Goal: Task Accomplishment & Management: Complete application form

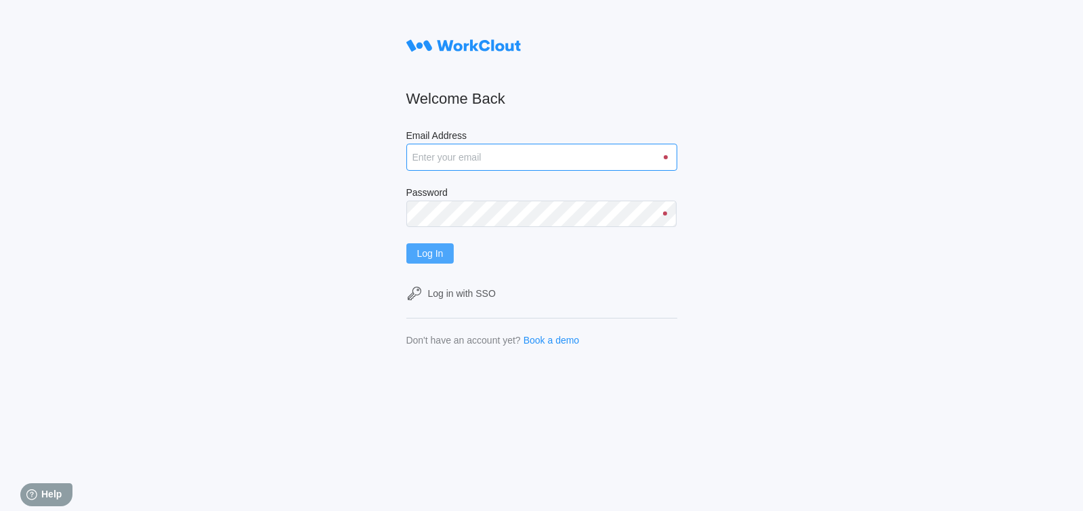
type input "sbrown@nationalmetalwares.com"
click at [438, 261] on button "Log In" at bounding box center [431, 253] width 48 height 20
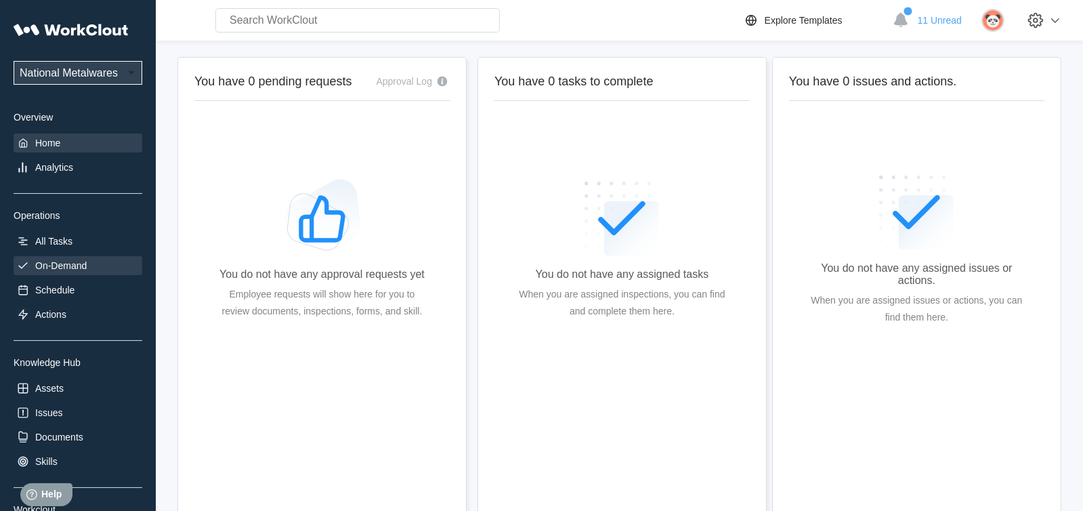
click at [60, 265] on div "On-Demand" at bounding box center [60, 265] width 51 height 11
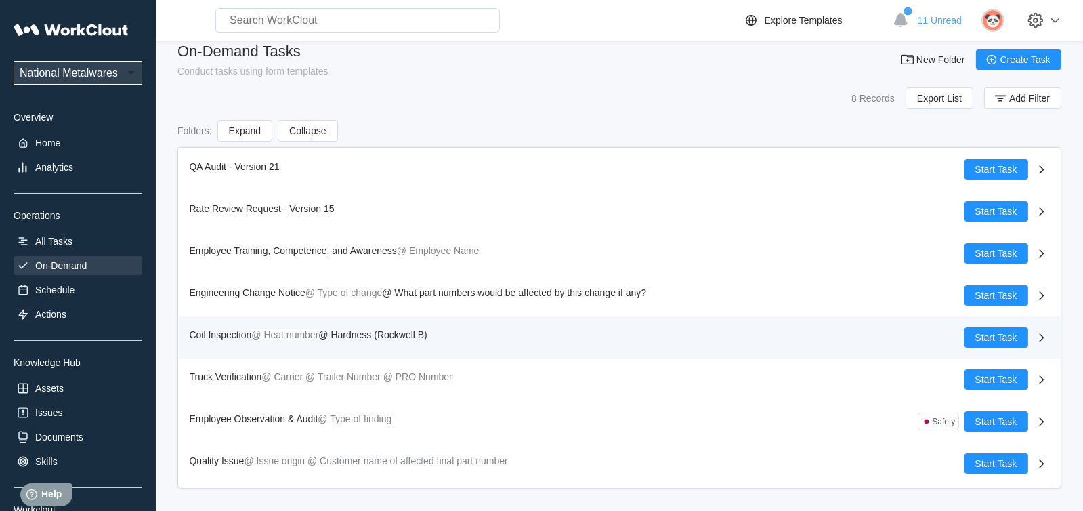
scroll to position [19, 0]
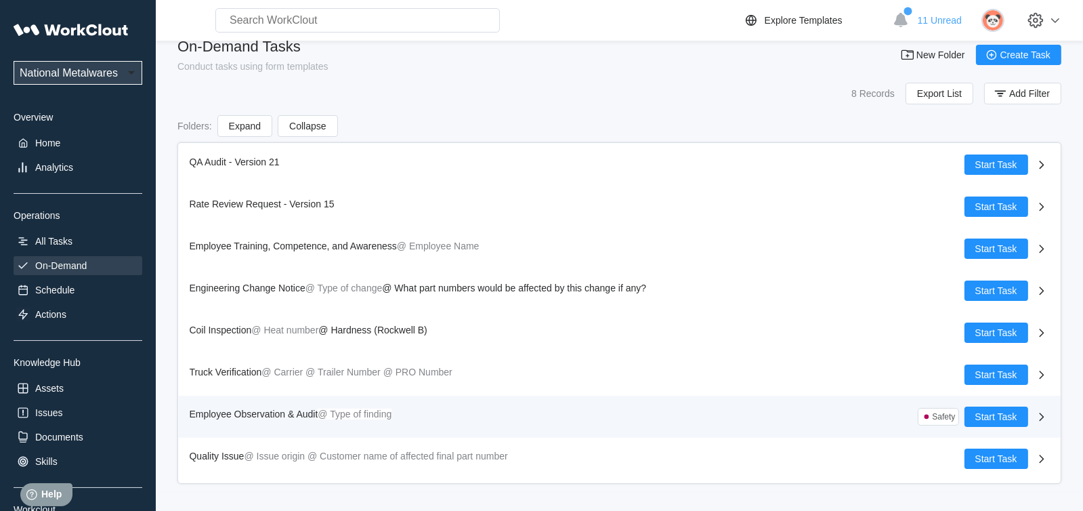
click at [268, 410] on span "Employee Observation & Audit" at bounding box center [254, 414] width 129 height 11
click at [991, 412] on span "Start Task" at bounding box center [997, 416] width 42 height 9
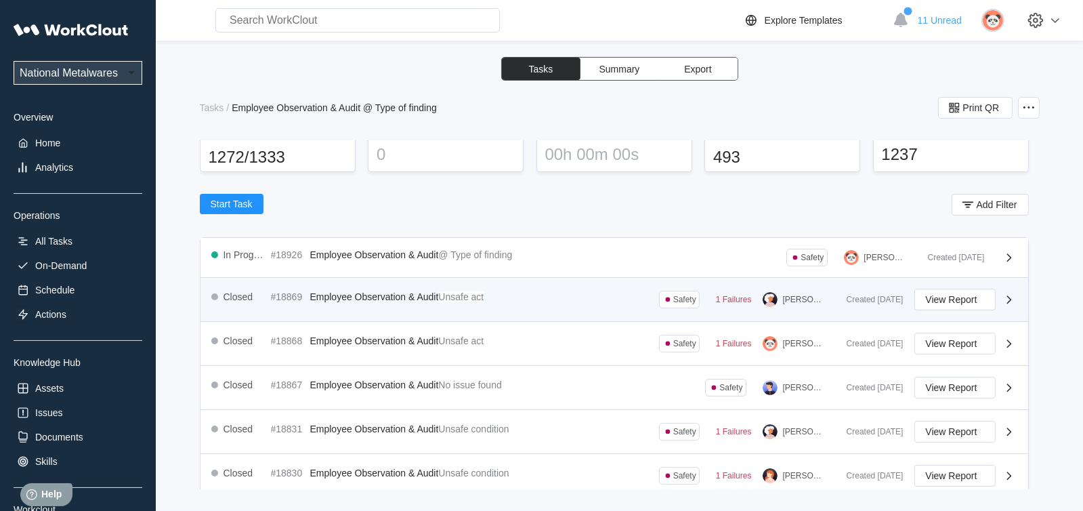
scroll to position [67, 0]
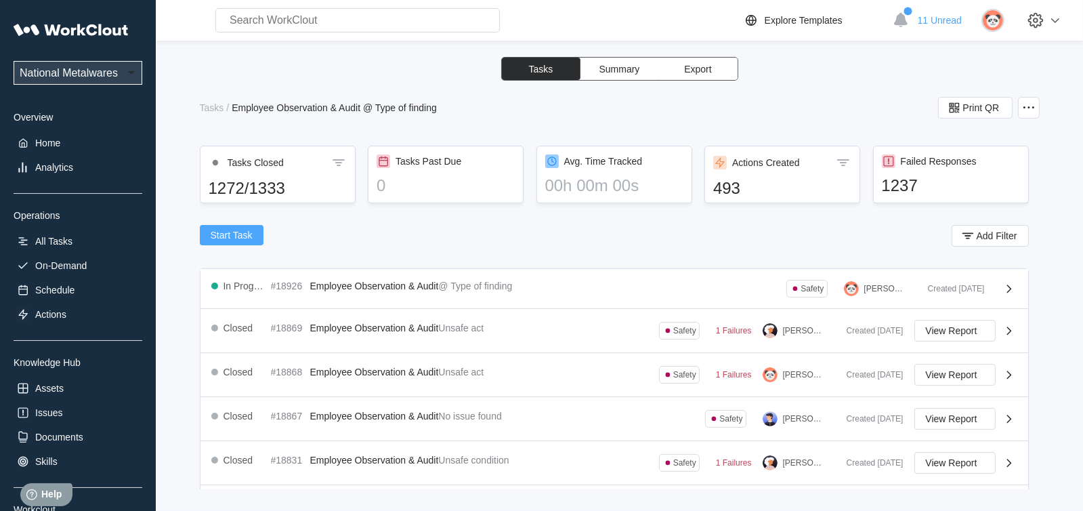
click at [234, 234] on span "Start Task" at bounding box center [232, 234] width 42 height 9
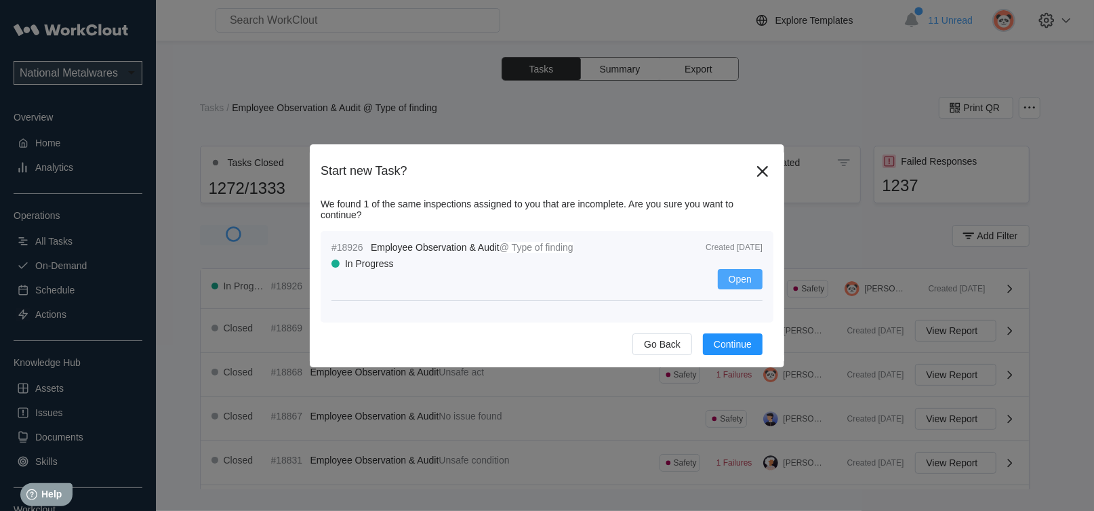
click at [737, 278] on span "Open" at bounding box center [739, 278] width 23 height 9
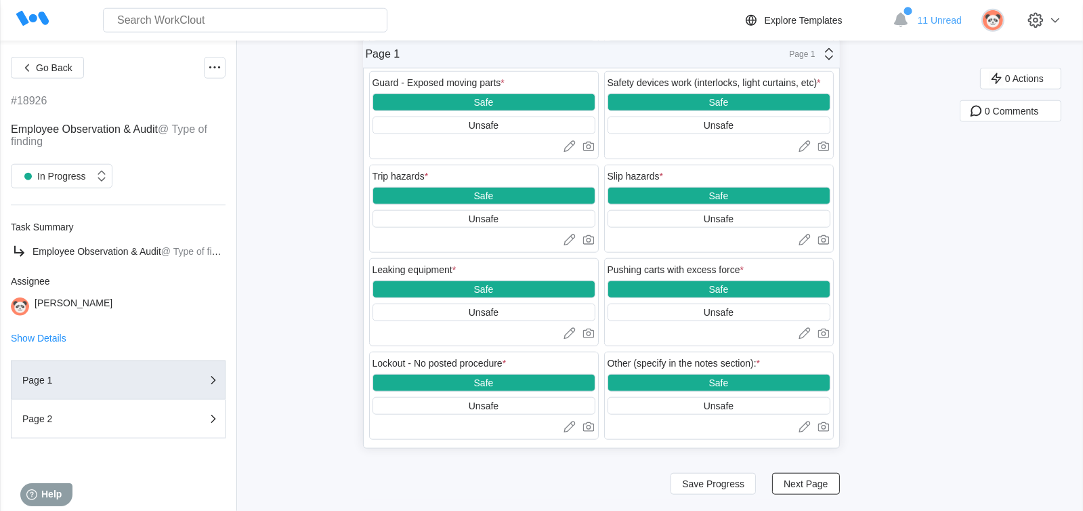
scroll to position [1867, 0]
click at [809, 481] on span "Next Page" at bounding box center [806, 483] width 44 height 9
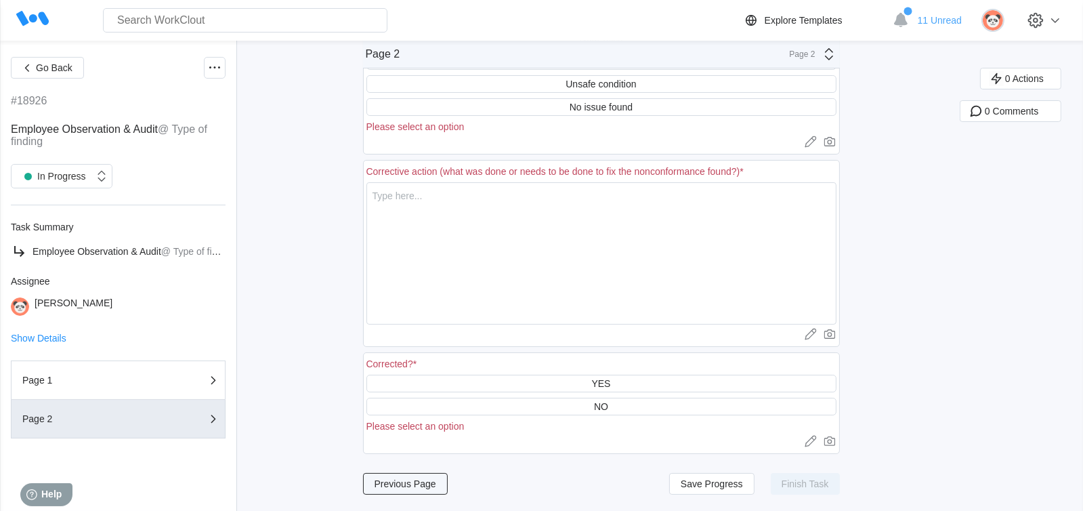
click at [411, 480] on span "Previous Page" at bounding box center [406, 483] width 62 height 9
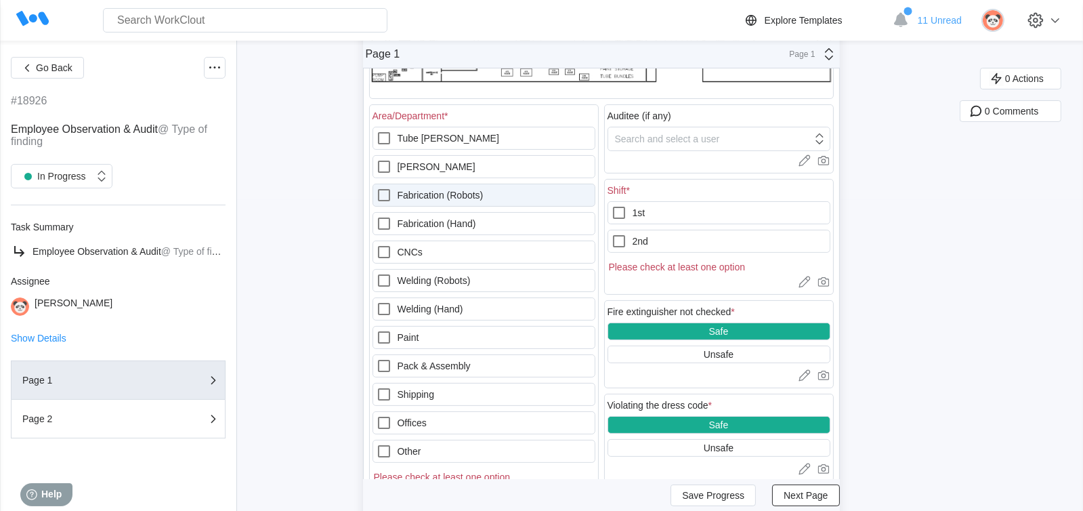
scroll to position [333, 0]
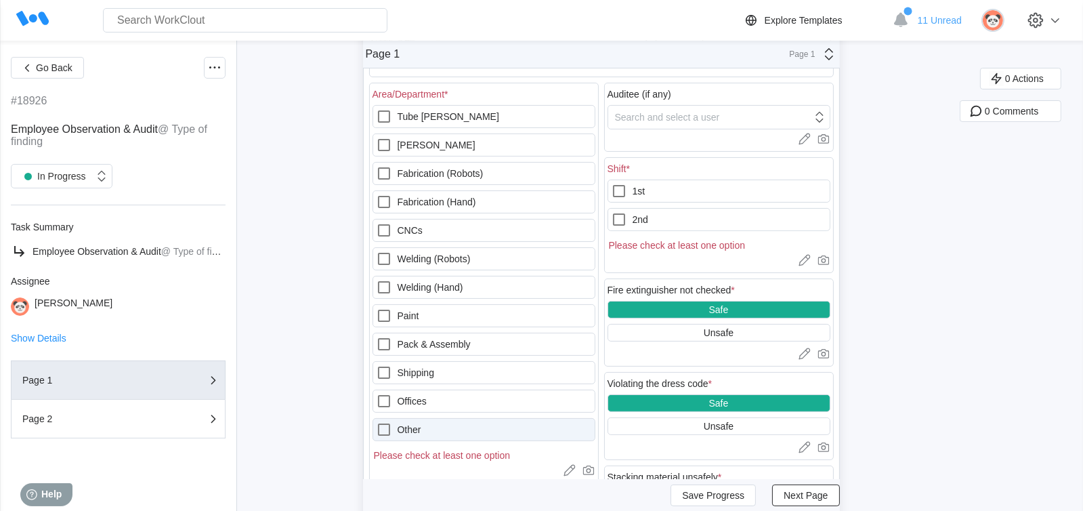
click at [385, 426] on icon at bounding box center [384, 429] width 16 height 16
click at [377, 422] on input "Other" at bounding box center [376, 421] width 1 height 1
checkbox input "true"
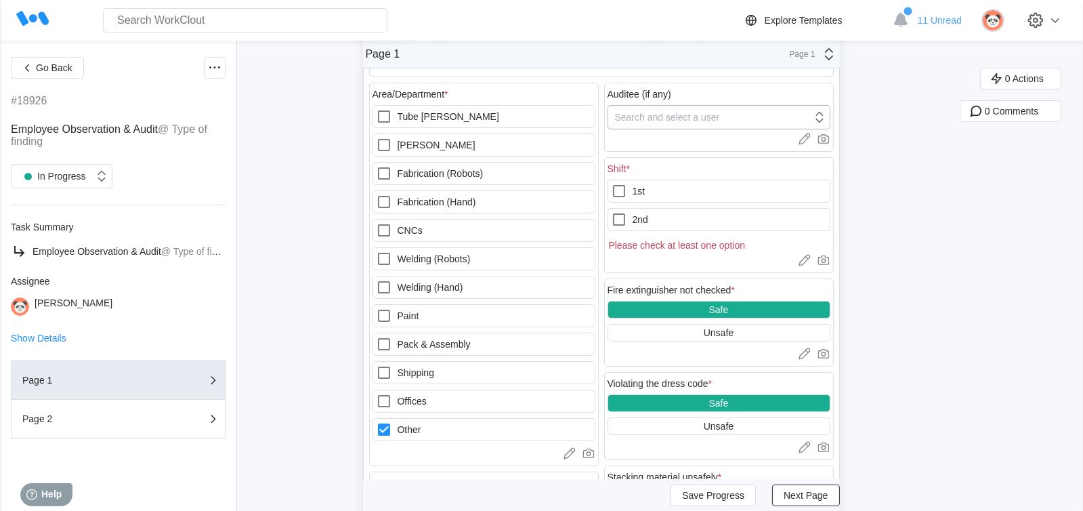
click at [751, 115] on div "Search and select a user" at bounding box center [710, 117] width 204 height 19
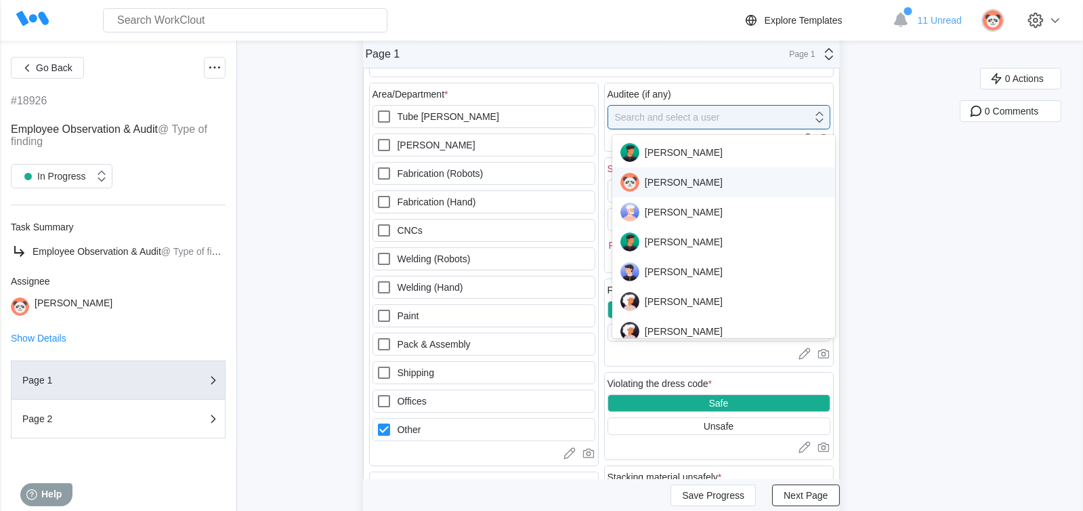
click at [688, 181] on div "Susan Brown" at bounding box center [724, 182] width 207 height 19
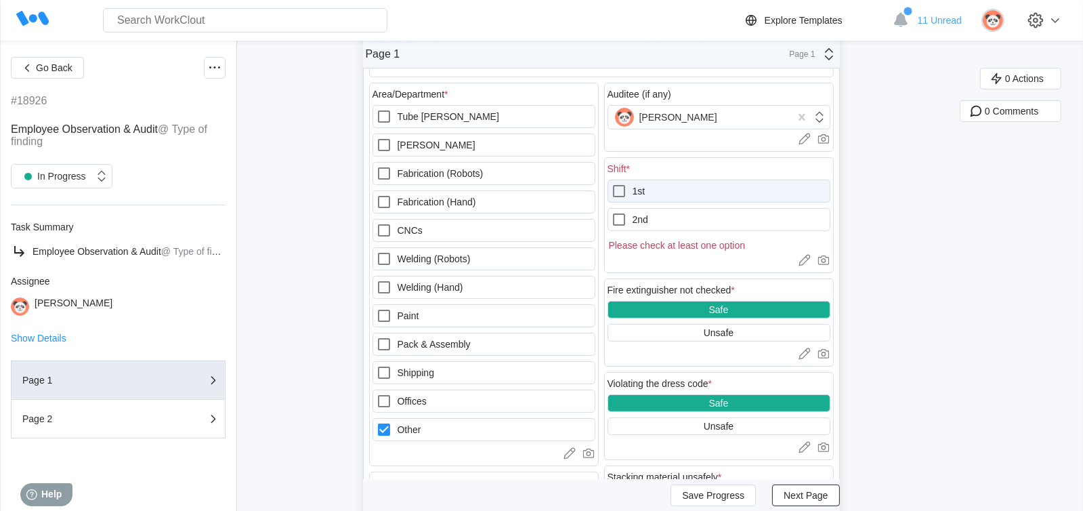
click at [624, 188] on icon at bounding box center [619, 191] width 16 height 16
click at [612, 184] on input "1st" at bounding box center [611, 183] width 1 height 1
checkbox input "true"
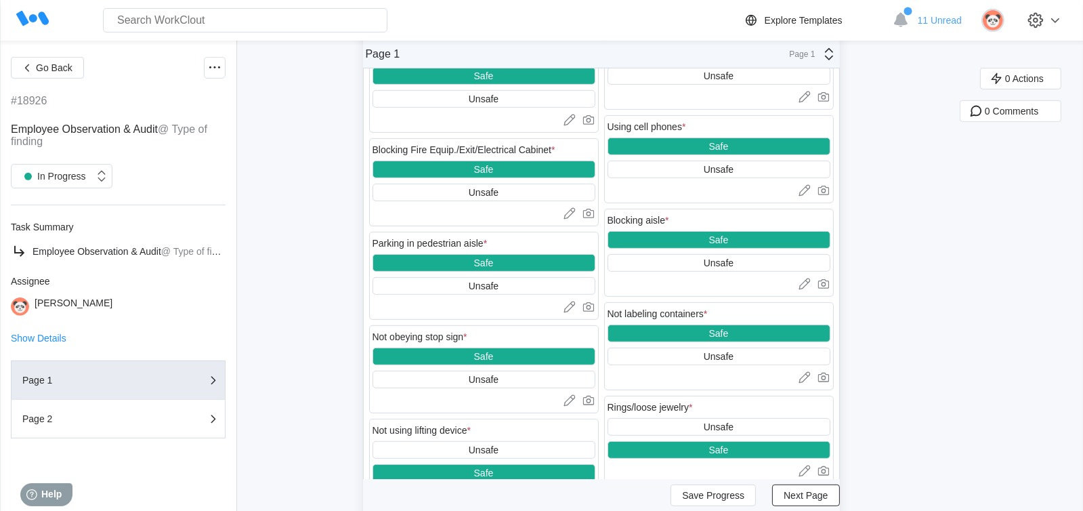
scroll to position [875, 0]
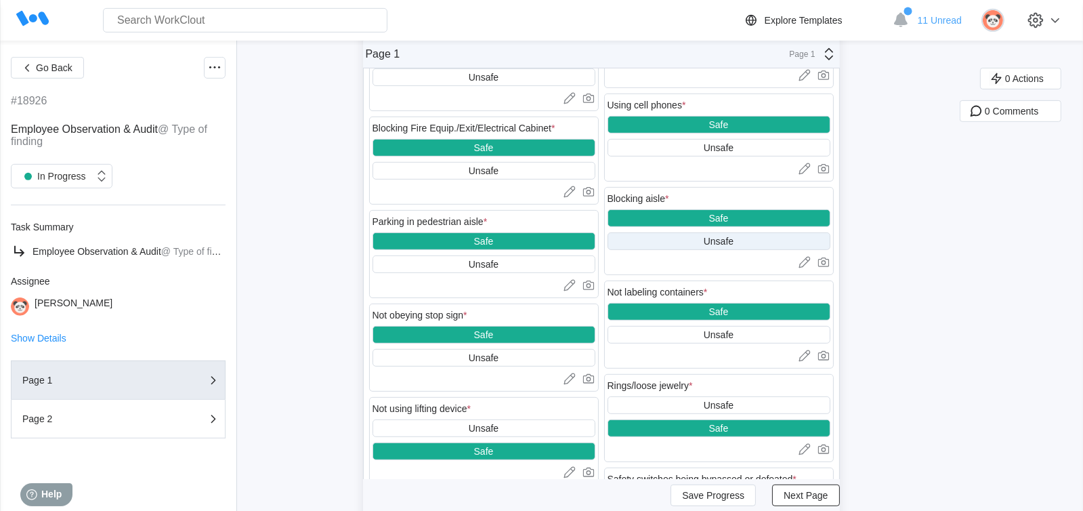
click at [717, 243] on div "Unsafe" at bounding box center [719, 241] width 30 height 11
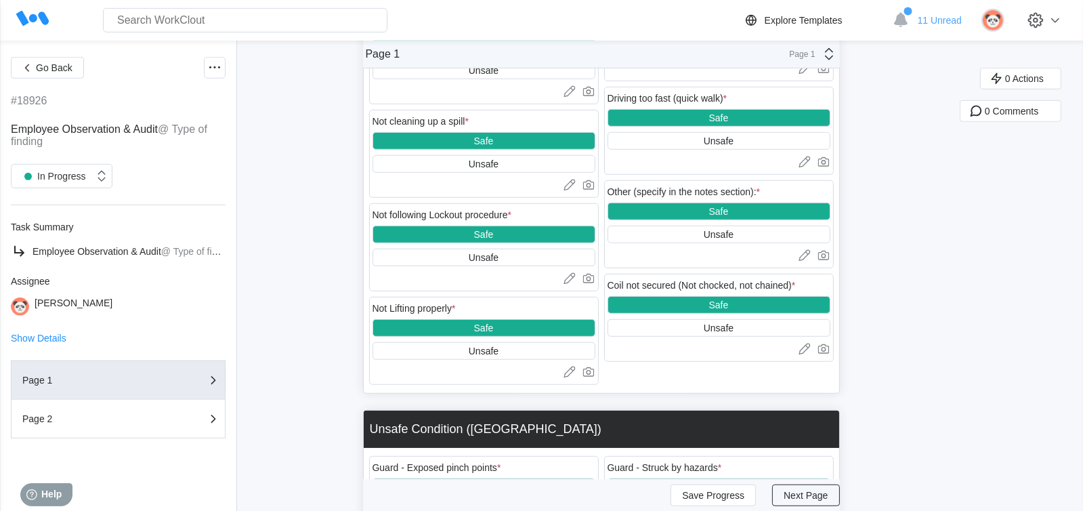
click at [806, 500] on button "Next Page" at bounding box center [805, 495] width 67 height 22
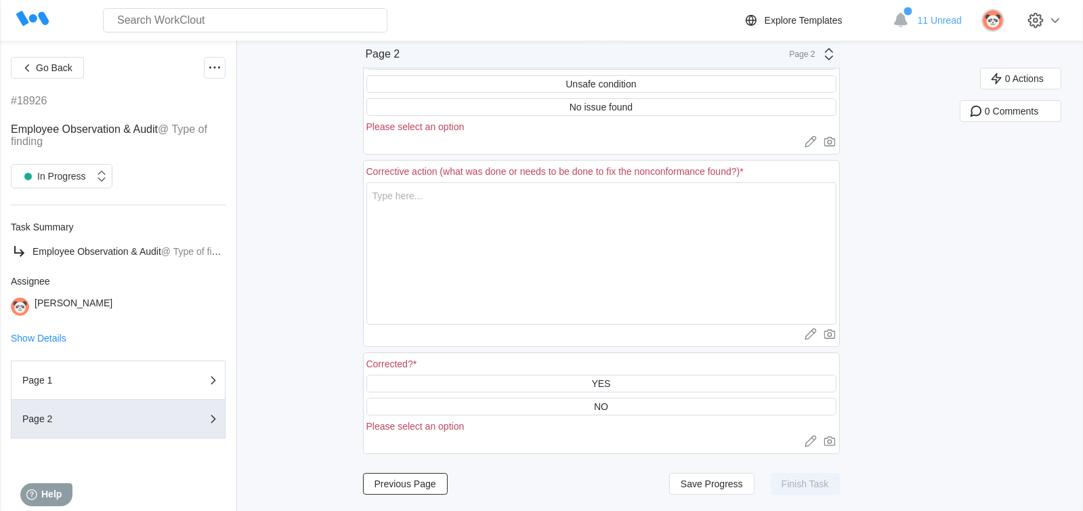
scroll to position [129, 0]
click at [600, 81] on div "Unsafe condition" at bounding box center [601, 84] width 70 height 11
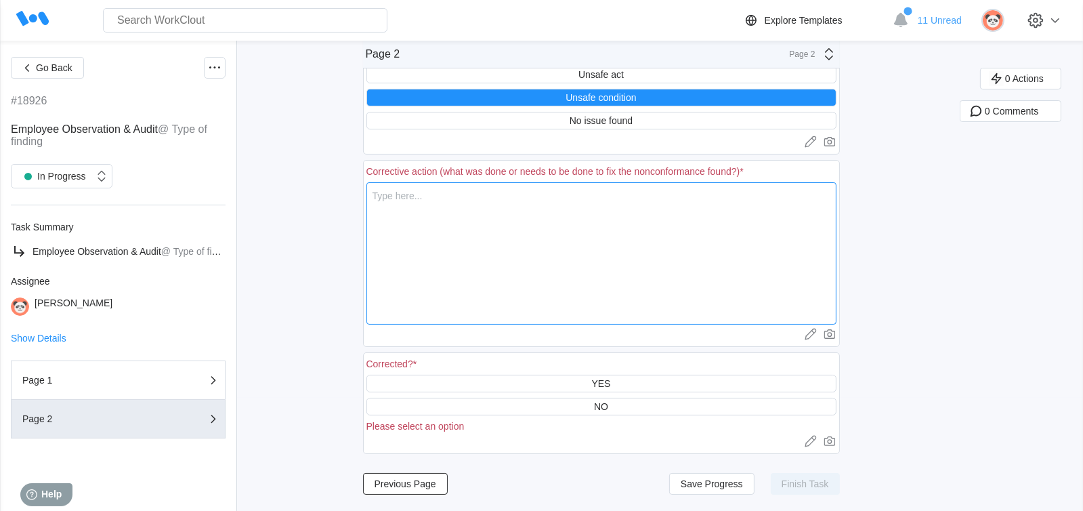
click at [476, 199] on textarea at bounding box center [602, 253] width 470 height 142
type textarea "T"
type textarea "x"
type textarea "Th"
type textarea "x"
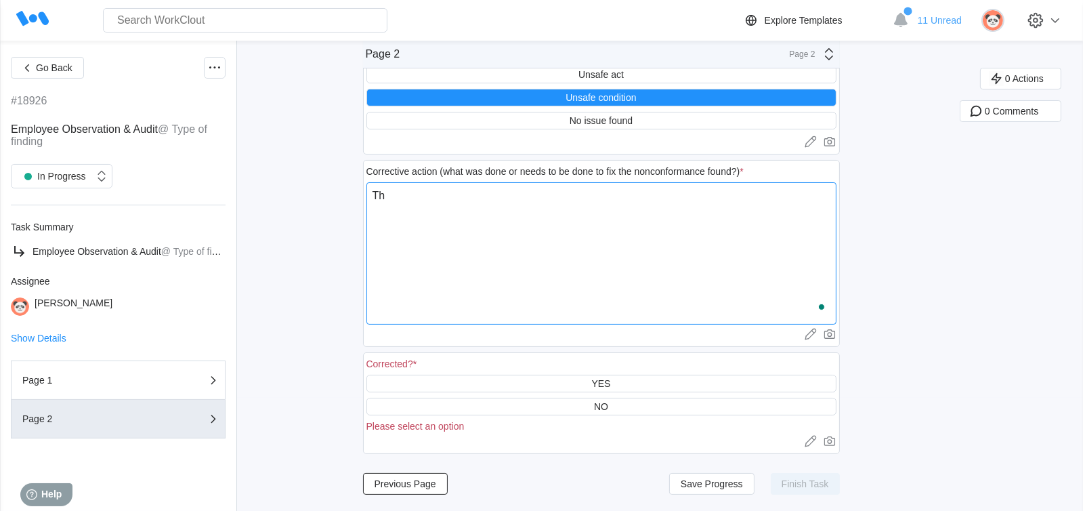
type textarea "The"
type textarea "x"
type textarea "Ther"
type textarea "x"
type textarea "There"
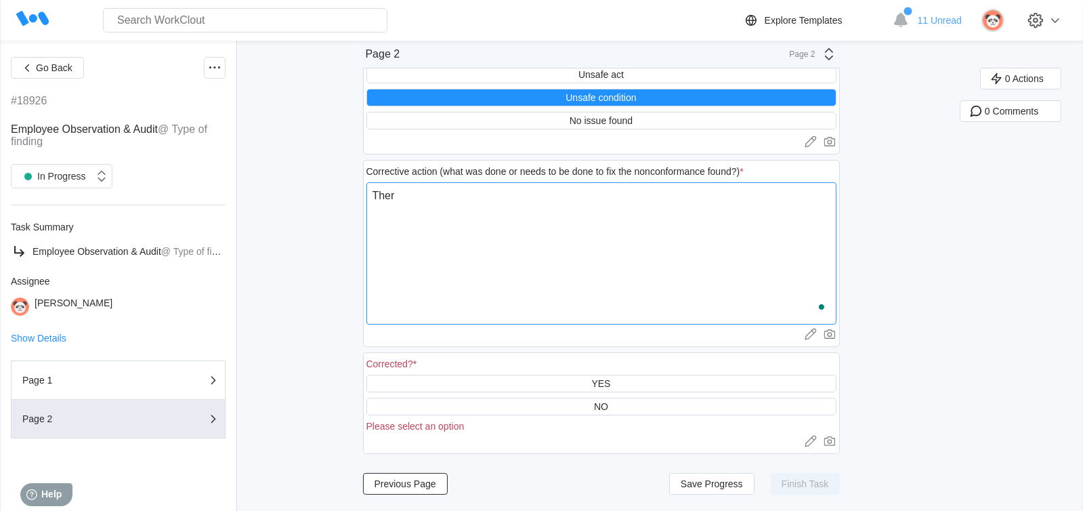
type textarea "x"
type textarea "There"
type textarea "x"
type textarea "There w"
type textarea "x"
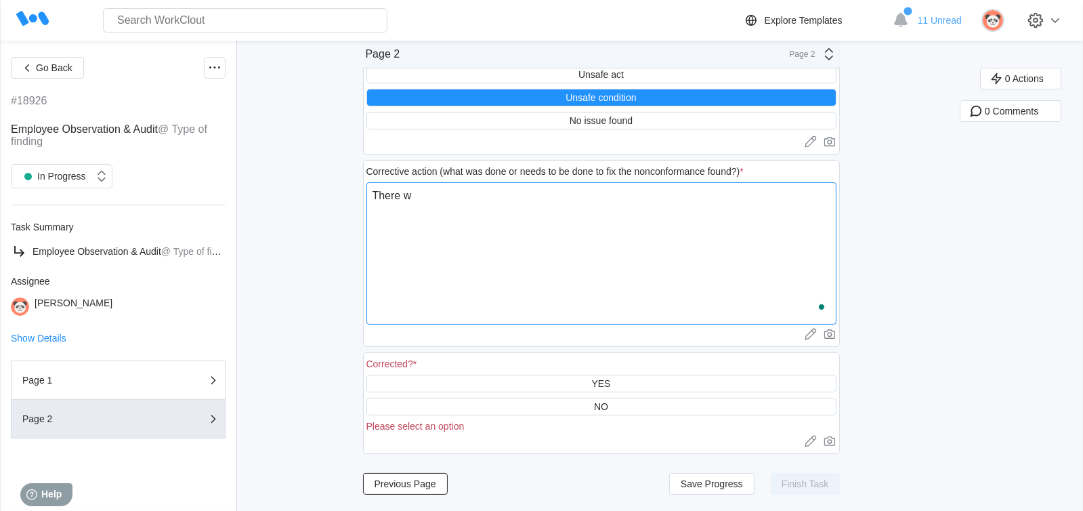
type textarea "There wa"
type textarea "x"
type textarea "There was"
type textarea "x"
type textarea "There was"
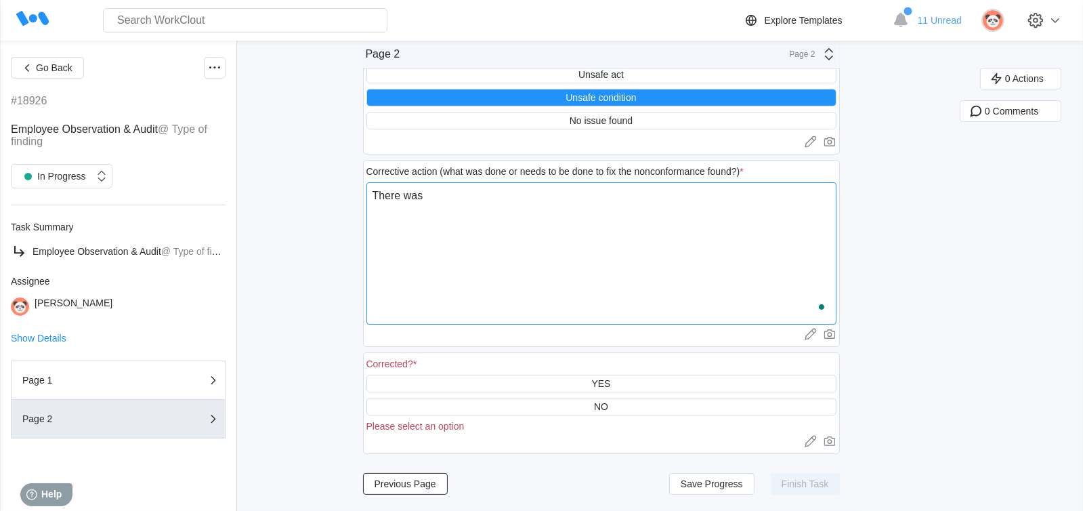
type textarea "x"
type textarea "There was a"
type textarea "x"
type textarea "There was a"
type textarea "x"
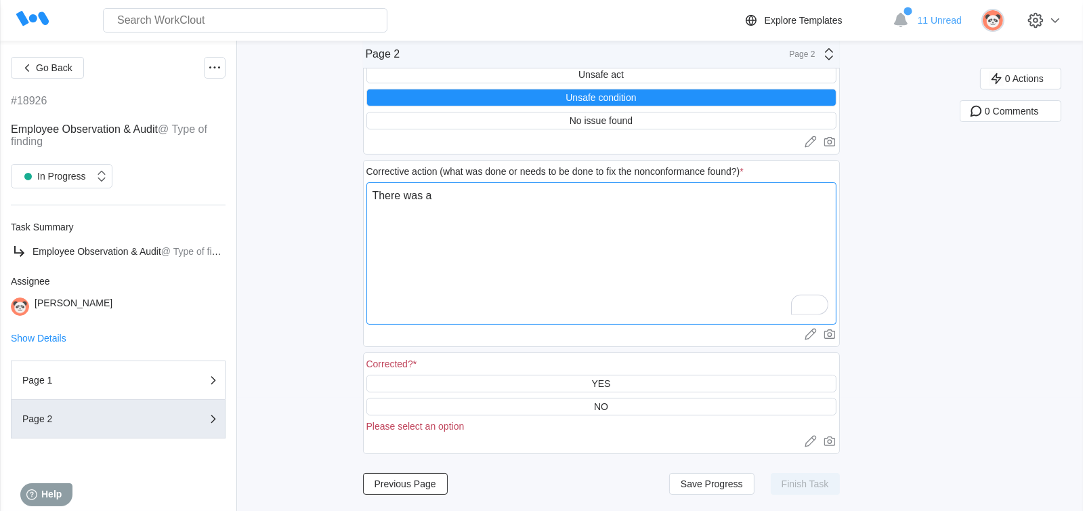
type textarea "There was a l"
type textarea "x"
type textarea "There was a lo"
type textarea "x"
type textarea "There was a lon"
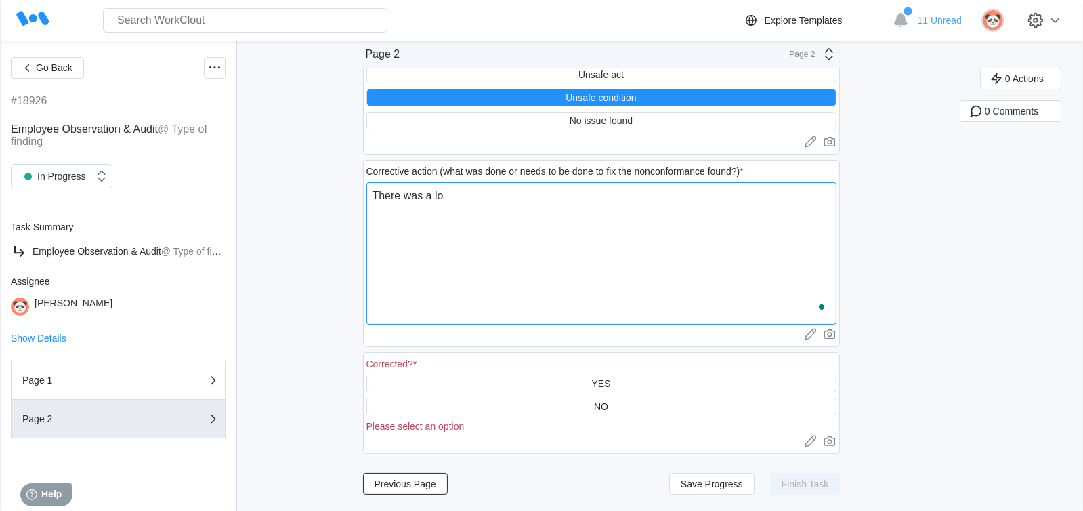
type textarea "x"
type textarea "There was a long"
type textarea "x"
type textarea "There was a lon"
type textarea "x"
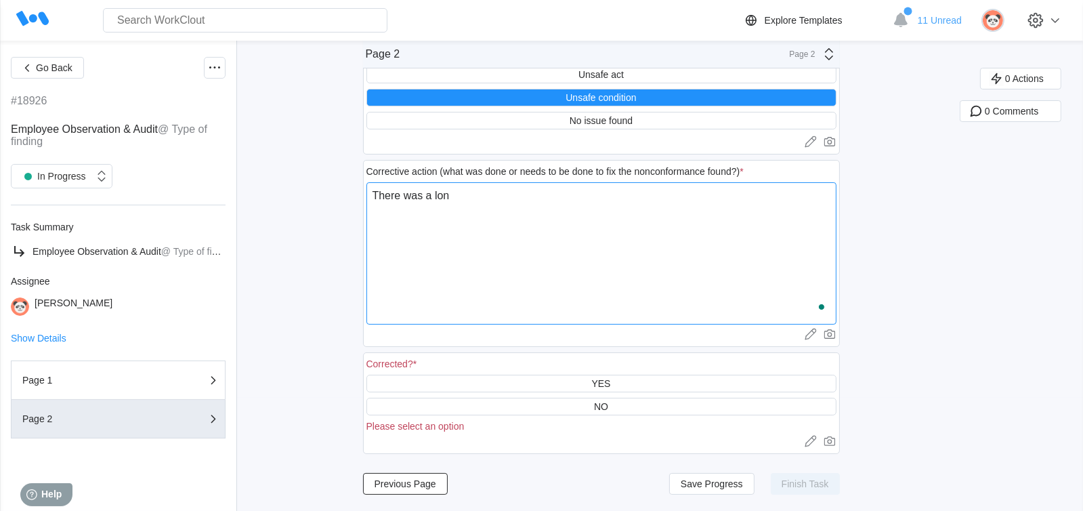
type textarea "There was a lo"
type textarea "x"
type textarea "There was a l"
type textarea "x"
type textarea "There was a"
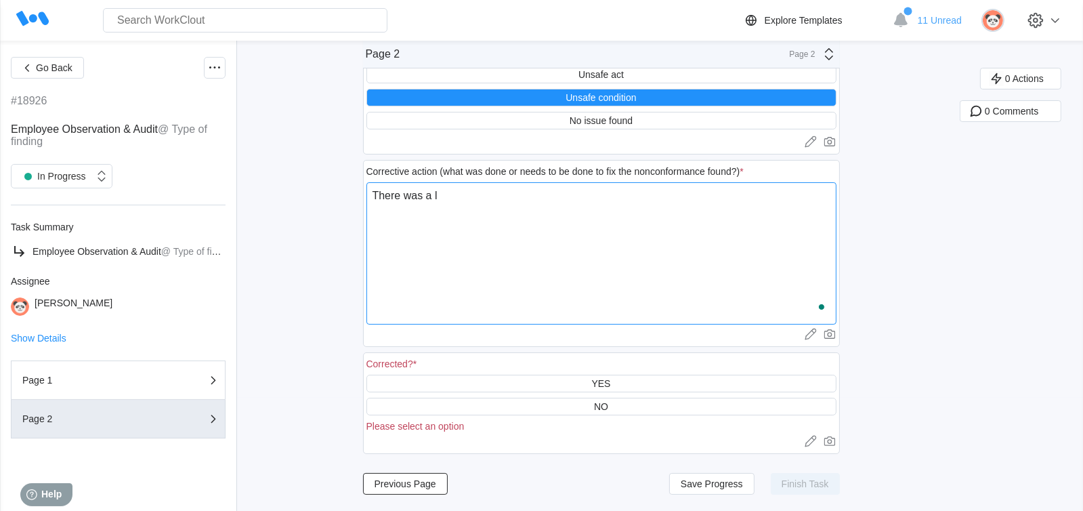
type textarea "x"
type textarea "There was a s"
type textarea "x"
type textarea "There was a st"
type textarea "x"
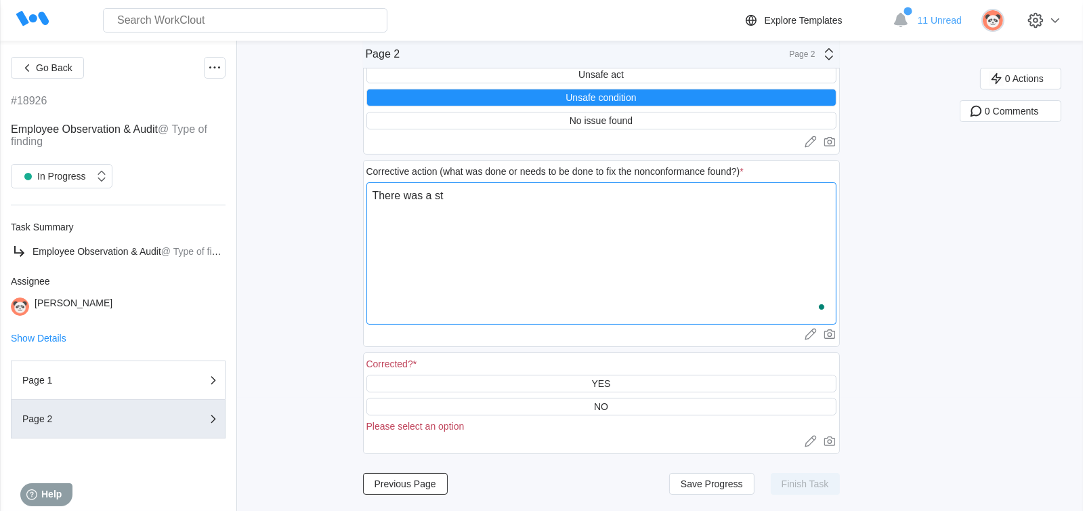
type textarea "There was a ste"
type textarea "x"
type textarea "There was a stee"
type textarea "x"
type textarea "There was a steel"
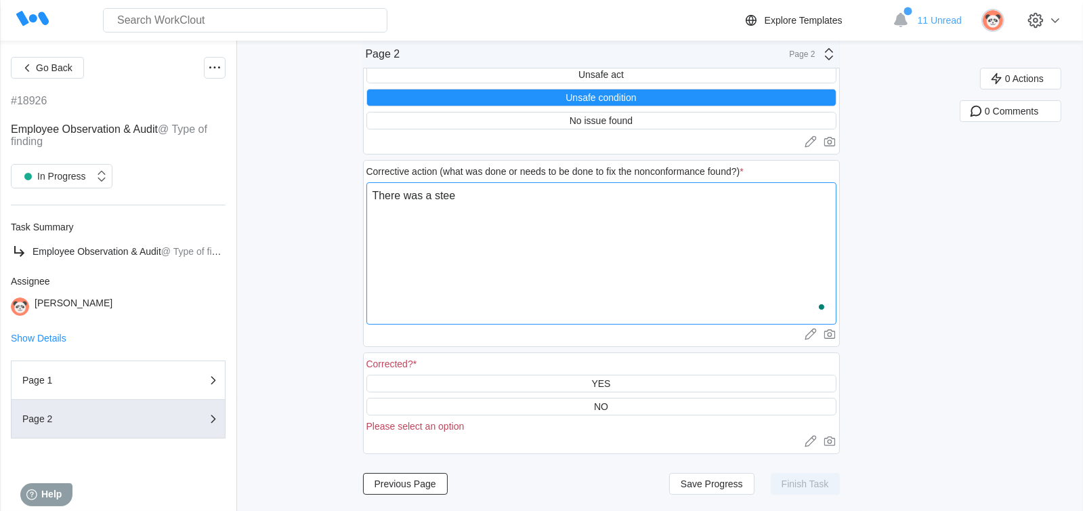
type textarea "x"
type textarea "There was a steel"
type textarea "x"
type textarea "There was a steel b"
type textarea "x"
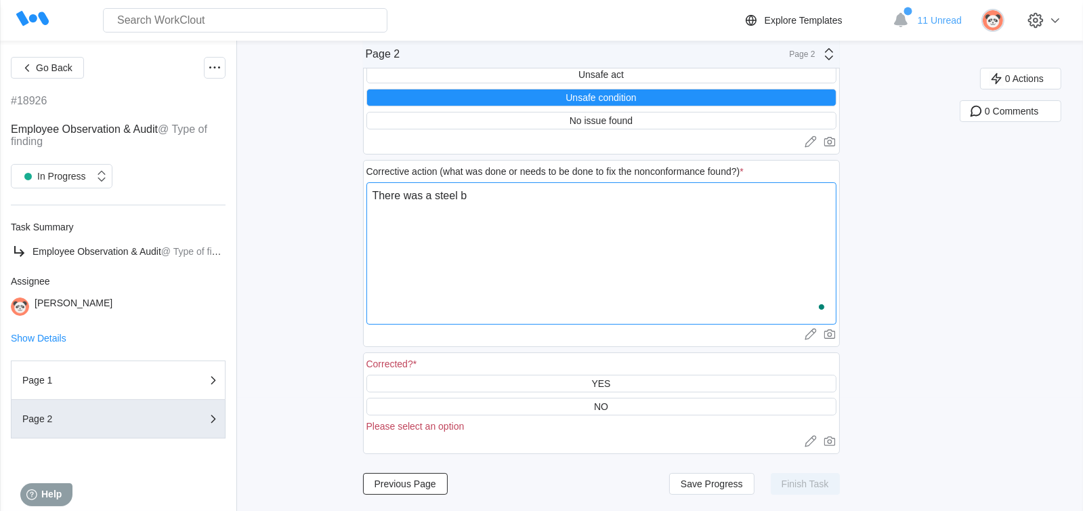
type textarea "There was a steel ba"
type textarea "x"
type textarea "There was a steel bar"
type textarea "x"
type textarea "There was a steel bar"
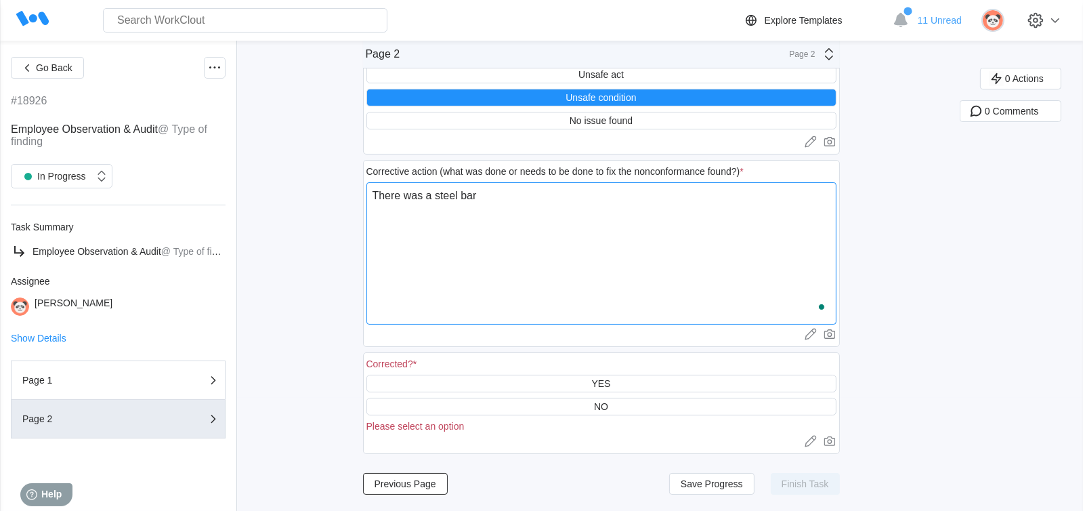
type textarea "x"
type textarea "There was a steel bar o"
type textarea "x"
type textarea "There was a steel bar on"
type textarea "x"
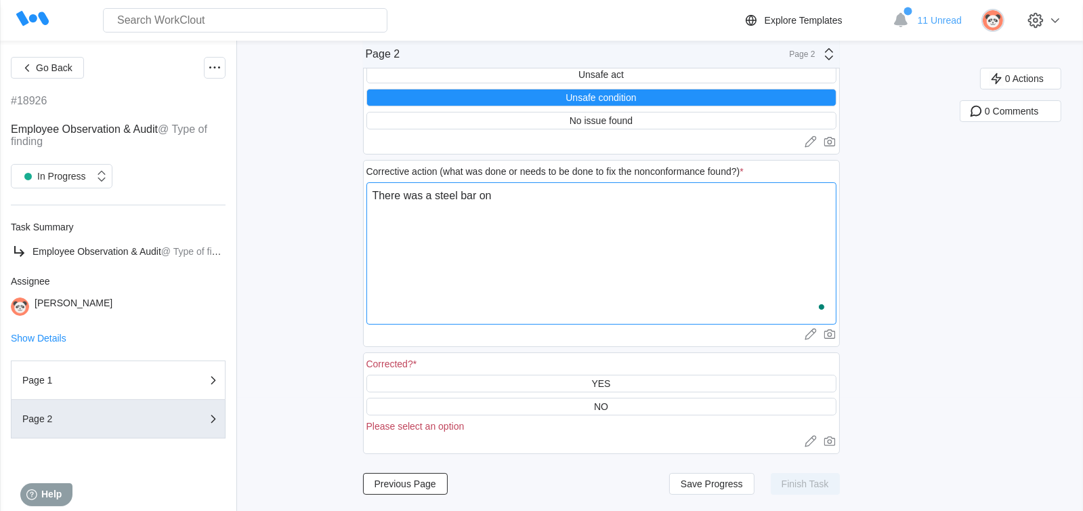
type textarea "There was a steel bar on"
type textarea "x"
type textarea "There was a steel bar on t"
type textarea "x"
type textarea "There was a steel bar on th"
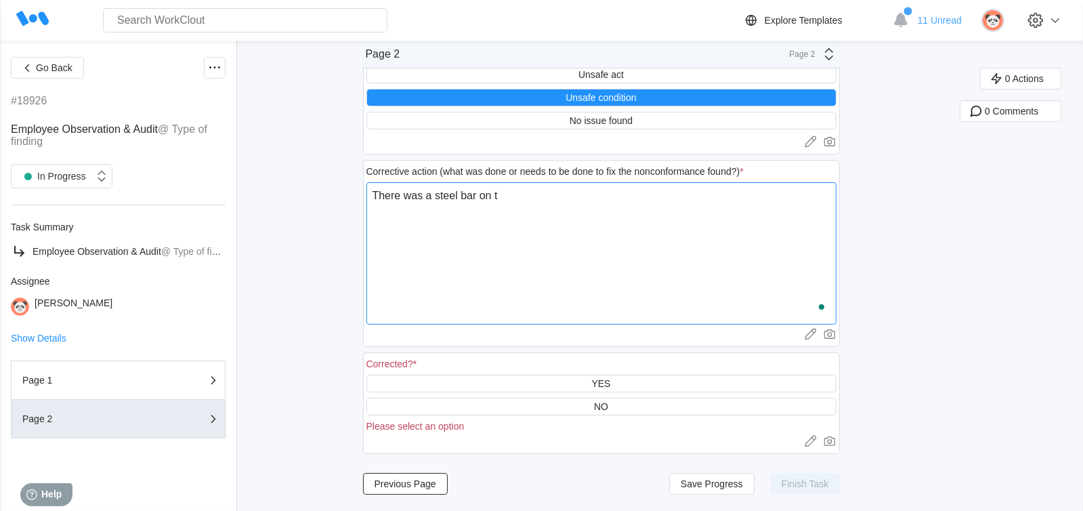
type textarea "x"
type textarea "There was a steel bar on the"
type textarea "x"
type textarea "There was a steel bar on the"
type textarea "x"
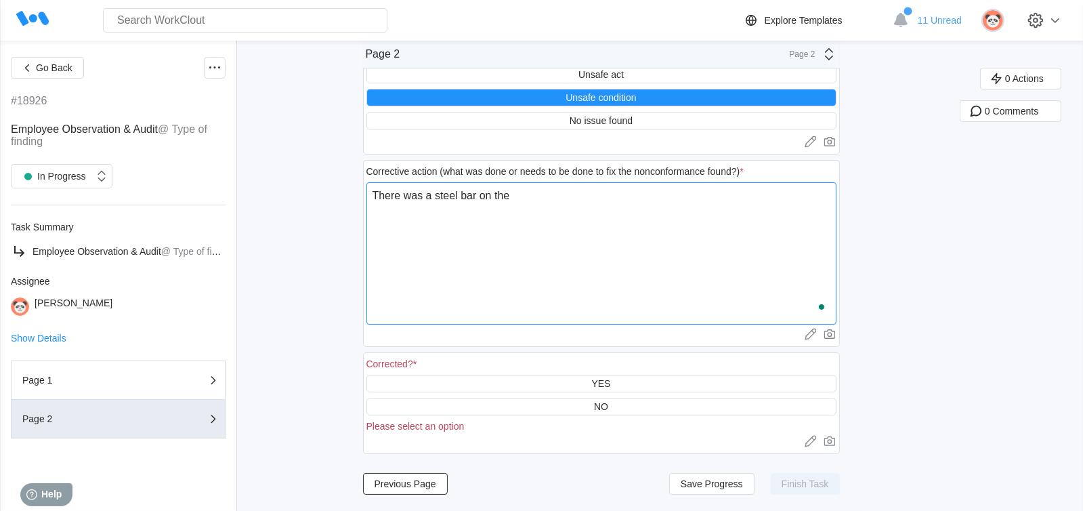
type textarea "There was a steel bar on the f"
type textarea "x"
type textarea "There was a steel bar on the fl"
type textarea "x"
type textarea "There was a steel bar on the flo"
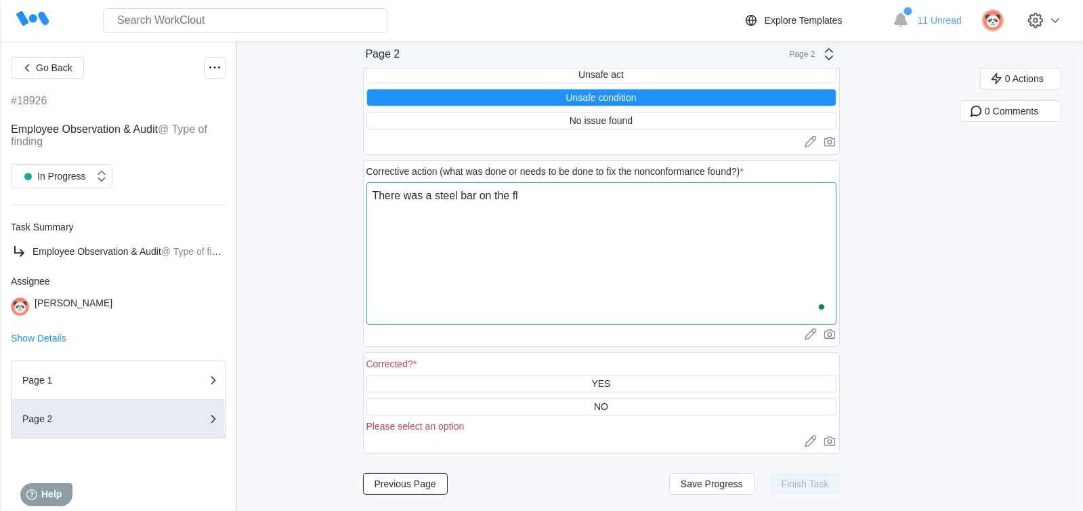
type textarea "x"
type textarea "There was a steel bar on the floo"
type textarea "x"
type textarea "There was a steel bar on the floor"
type textarea "x"
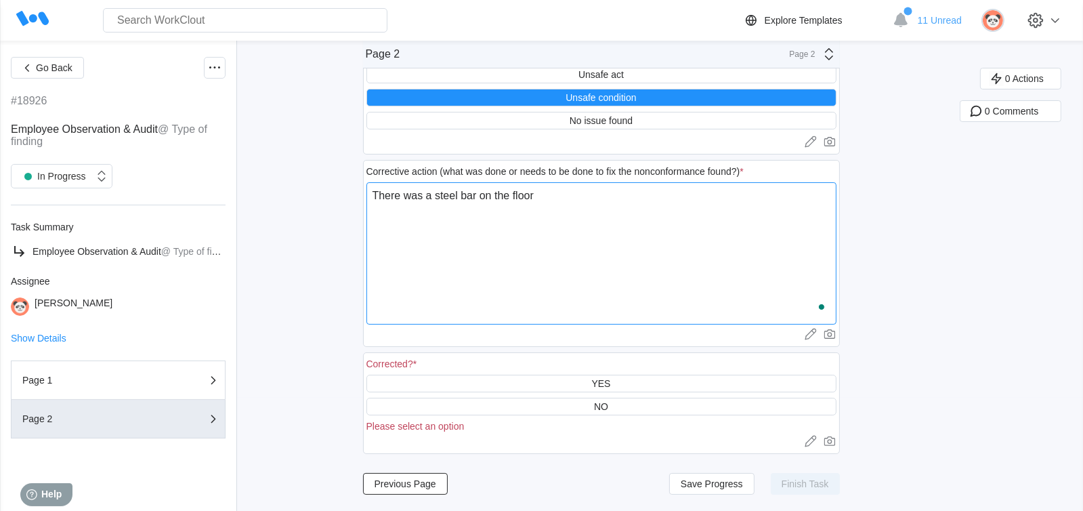
type textarea "There was a steel bar on the floor"
type textarea "x"
type textarea "There was a steel bar on the floor i"
type textarea "x"
type textarea "There was a steel bar on the floor in"
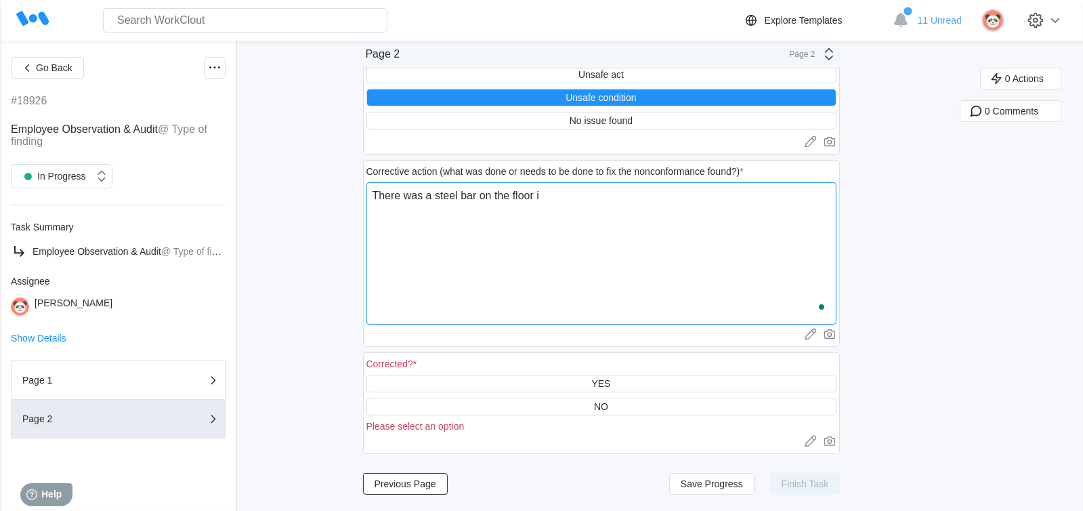
type textarea "x"
type textarea "There was a steel bar on the floor in"
type textarea "x"
type textarea "There was a steel bar on the floor in"
type textarea "x"
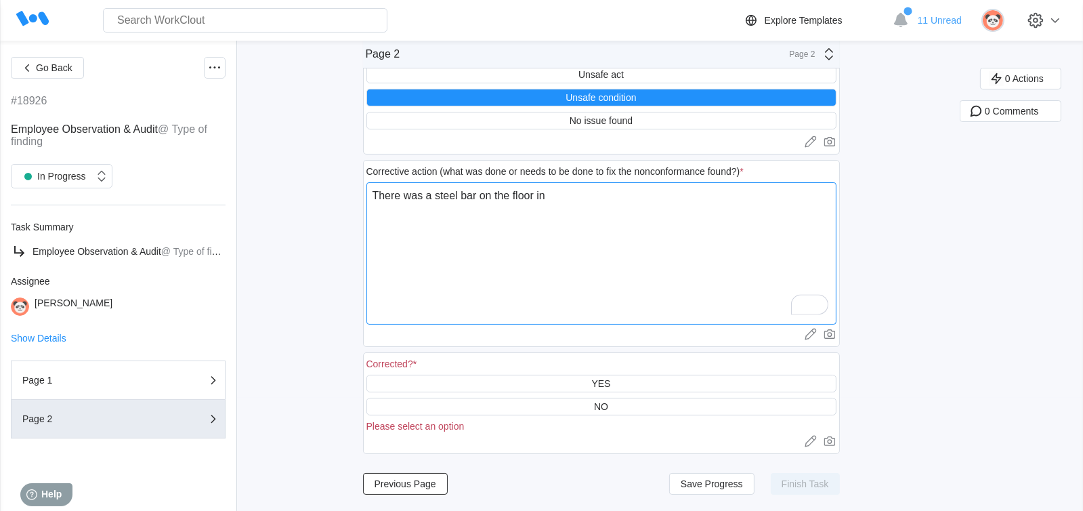
type textarea "There was a steel bar on the floor i"
type textarea "x"
type textarea "There was a steel bar on the floor"
type textarea "x"
type textarea "There was a steel bar on the floor i"
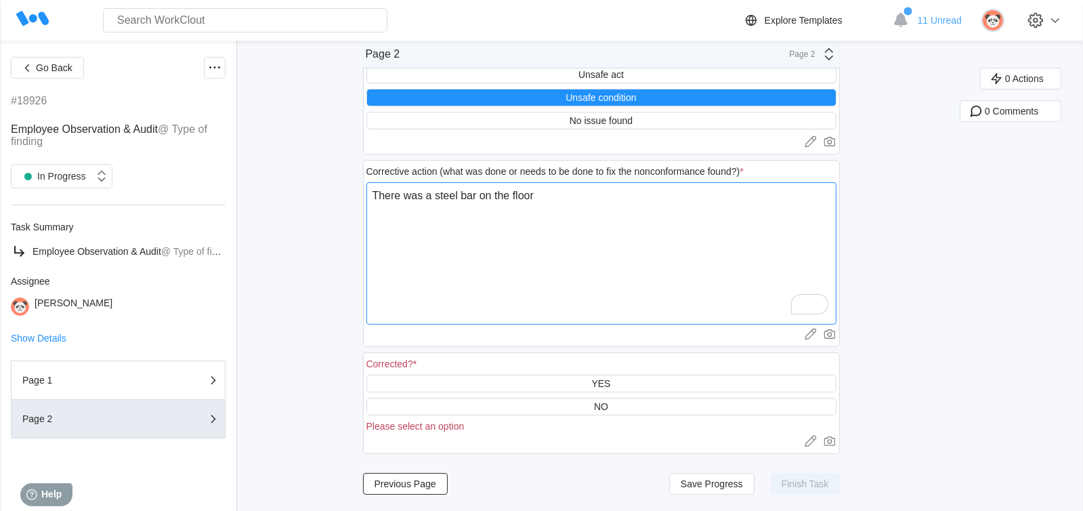
type textarea "x"
type textarea "There was a steel bar on the floor in"
type textarea "x"
type textarea "There was a steel bar on the floor in"
type textarea "x"
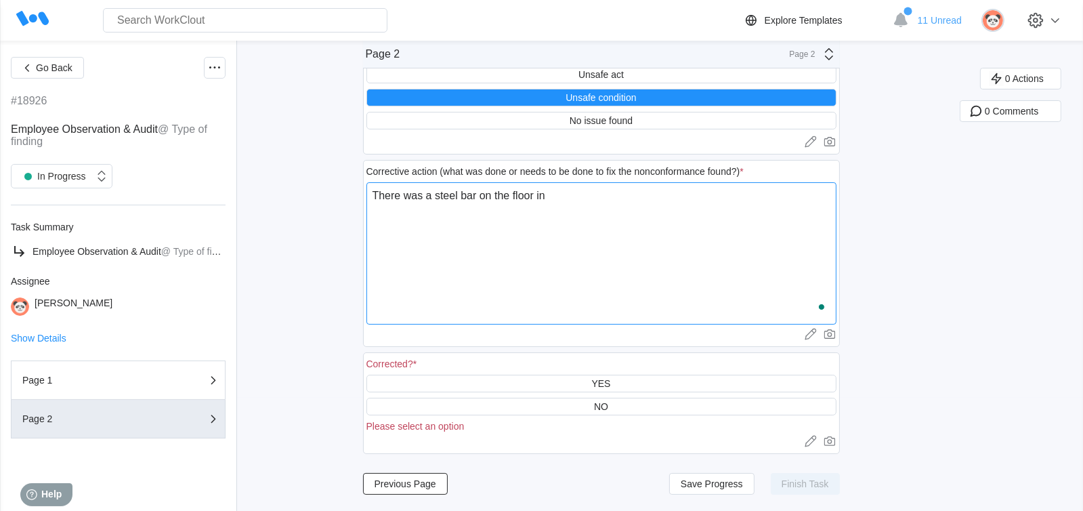
type textarea "There was a steel bar on the floor in f"
type textarea "x"
type textarea "There was a steel bar on the floor in fo"
type textarea "x"
type textarea "There was a steel bar on the floor in f"
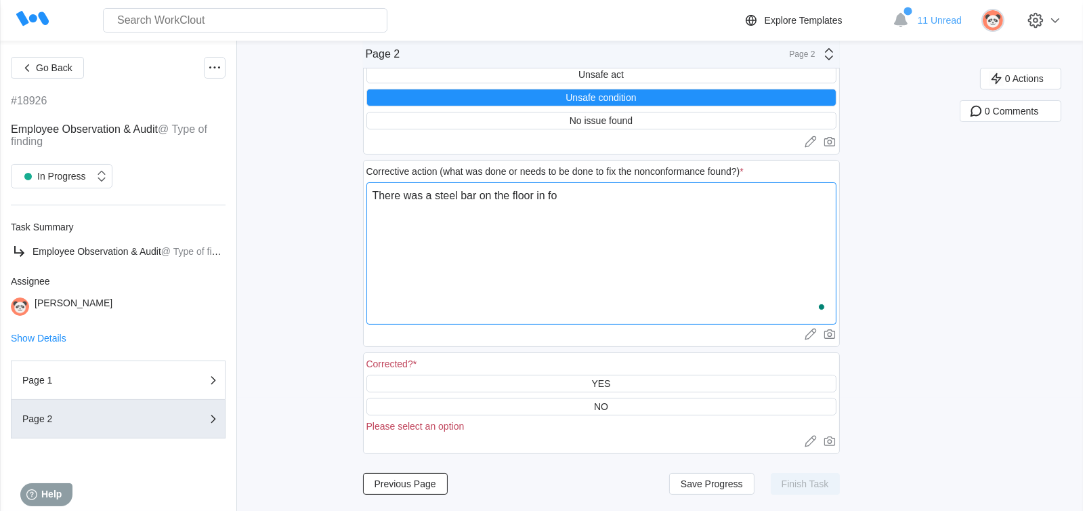
type textarea "x"
type textarea "There was a steel bar on the floor in fr"
type textarea "x"
type textarea "There was a steel bar on the floor in fro"
type textarea "x"
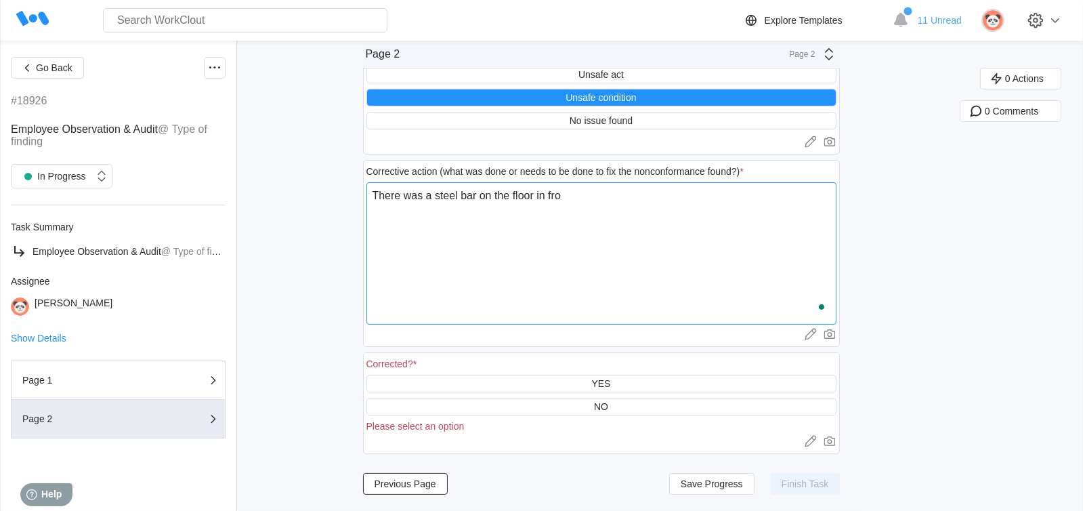
type textarea "There was a steel bar on the floor in fron"
type textarea "x"
type textarea "There was a steel bar on the floor in fron"
type textarea "x"
type textarea "There was a steel bar on the floor in fron"
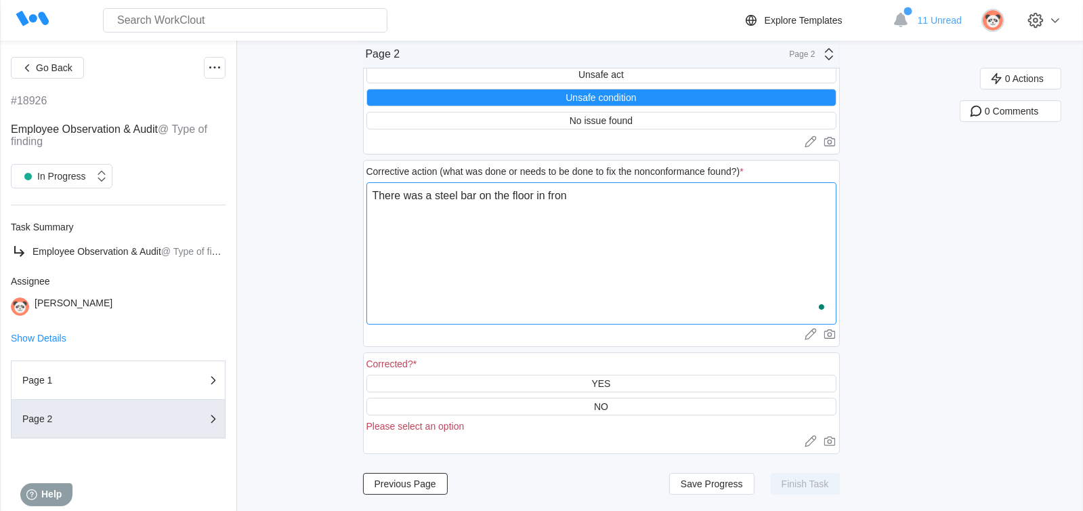
type textarea "x"
type textarea "There was a steel bar on the floor in front"
type textarea "x"
type textarea "There was a steel bar on the floor in front"
type textarea "x"
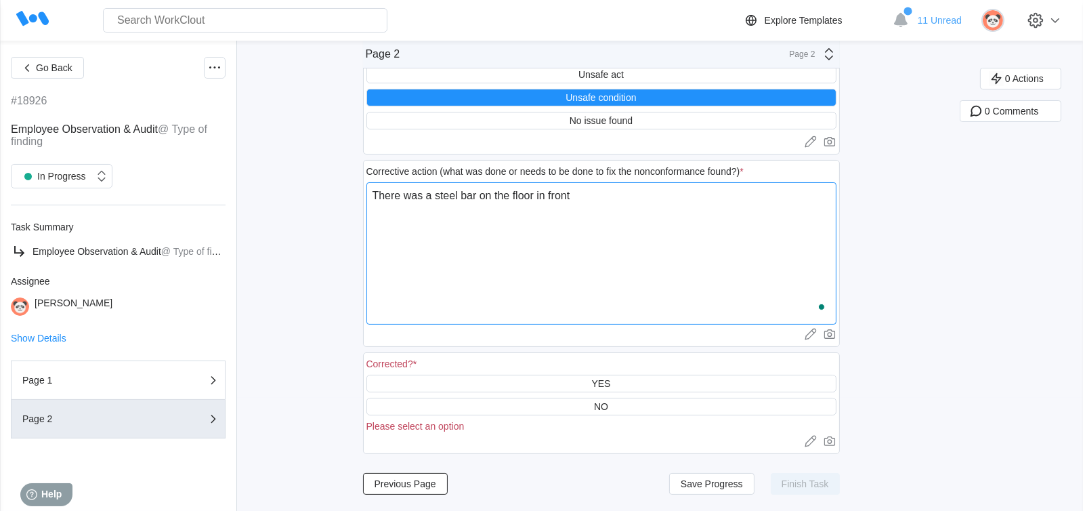
type textarea "There was a steel bar on the floor in front o"
type textarea "x"
type textarea "There was a steel bar on the floor in front of"
type textarea "x"
type textarea "There was a steel bar on the floor in front of"
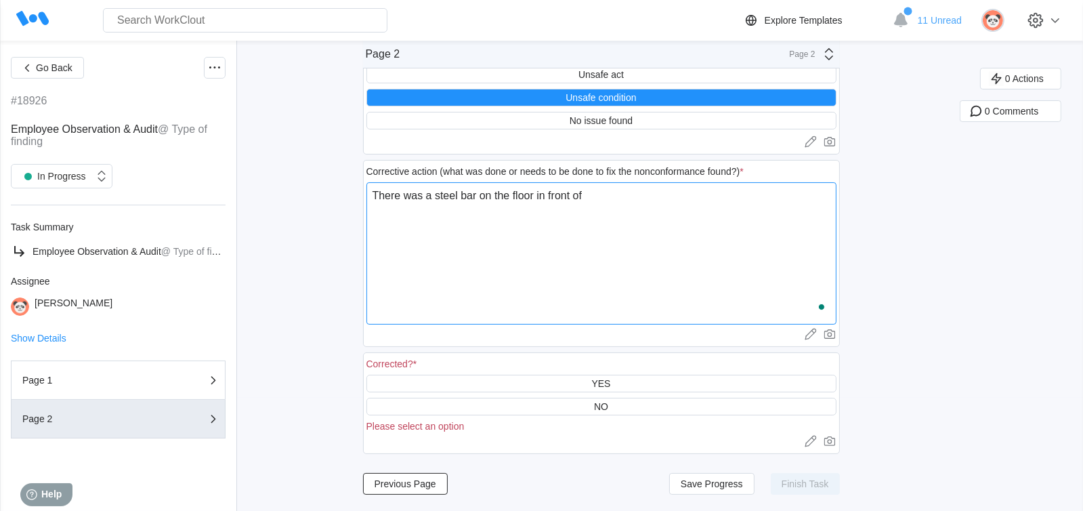
type textarea "x"
type textarea "There was a steel bar on the floor in front of o"
type textarea "x"
type textarea "There was a steel bar on the floor in front of on"
type textarea "x"
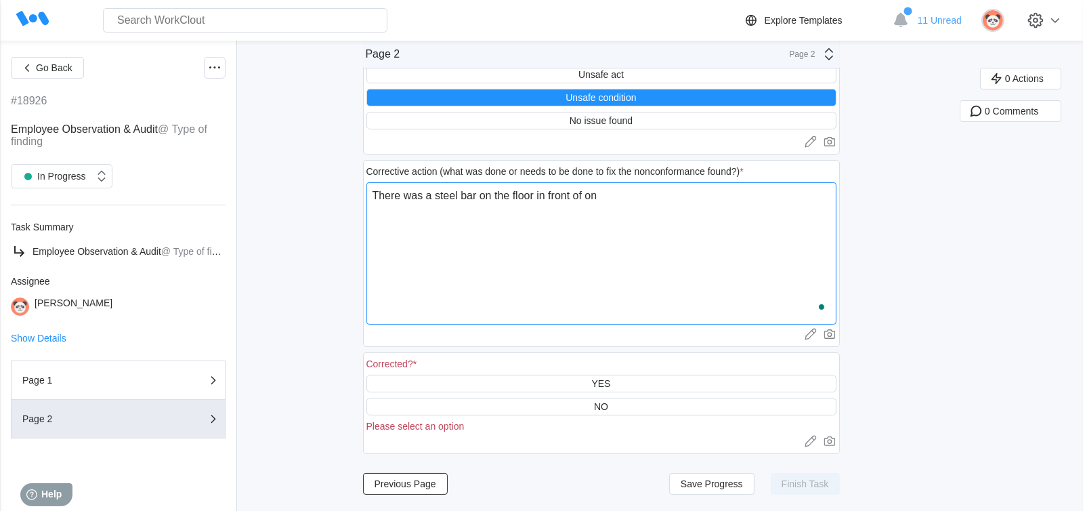
type textarea "There was a steel bar on the floor in front of one"
type textarea "x"
type textarea "There was a steel bar on the floor in front of one"
type textarea "x"
type textarea "There was a steel bar on the floor in front of one t"
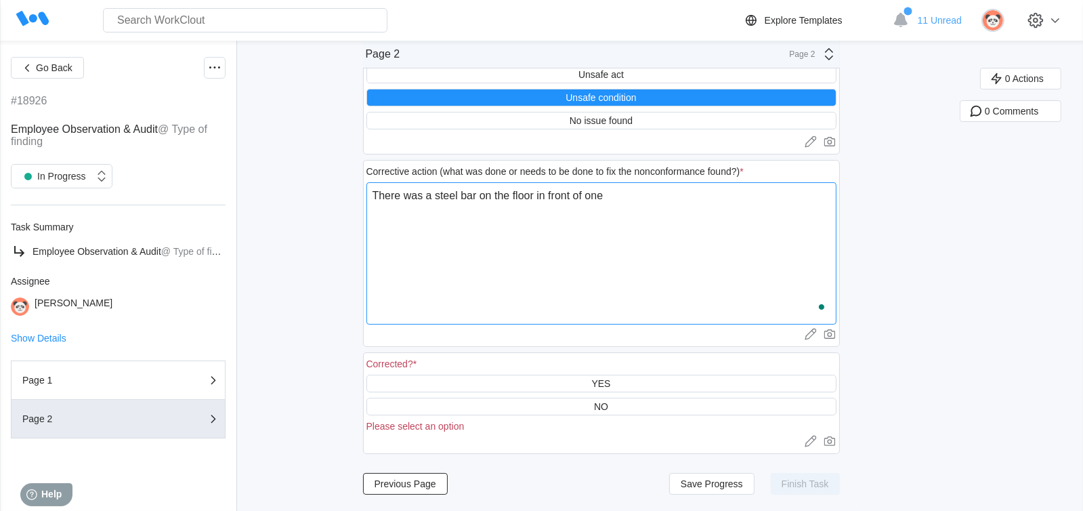
type textarea "x"
type textarea "There was a steel bar on the floor in front of one th"
type textarea "x"
type textarea "There was a steel bar on the floor in front of one t"
type textarea "x"
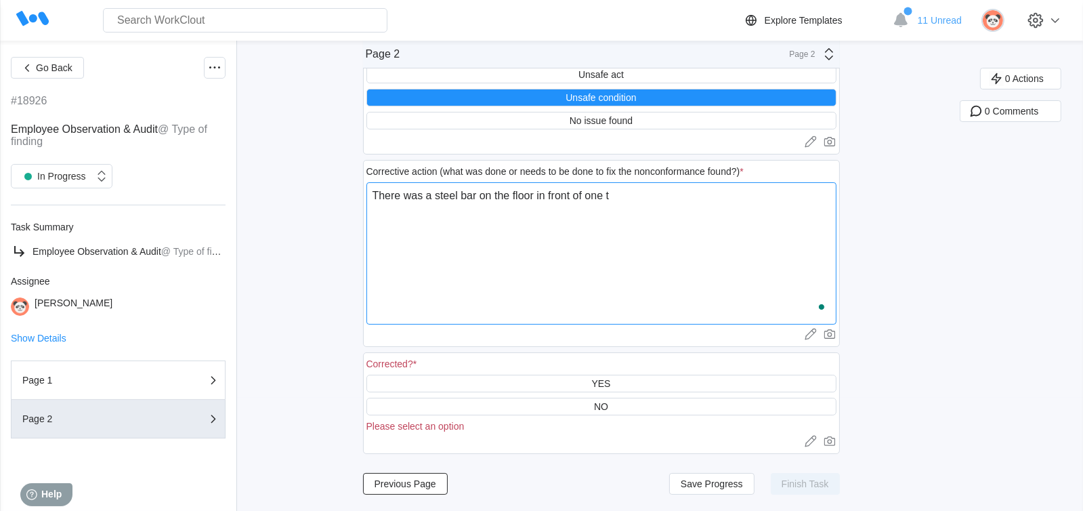
type textarea "There was a steel bar on the floor in front of one"
type textarea "x"
type textarea "There was a steel bar on the floor in front of one o"
type textarea "x"
type textarea "There was a steel bar on the floor in front of one of"
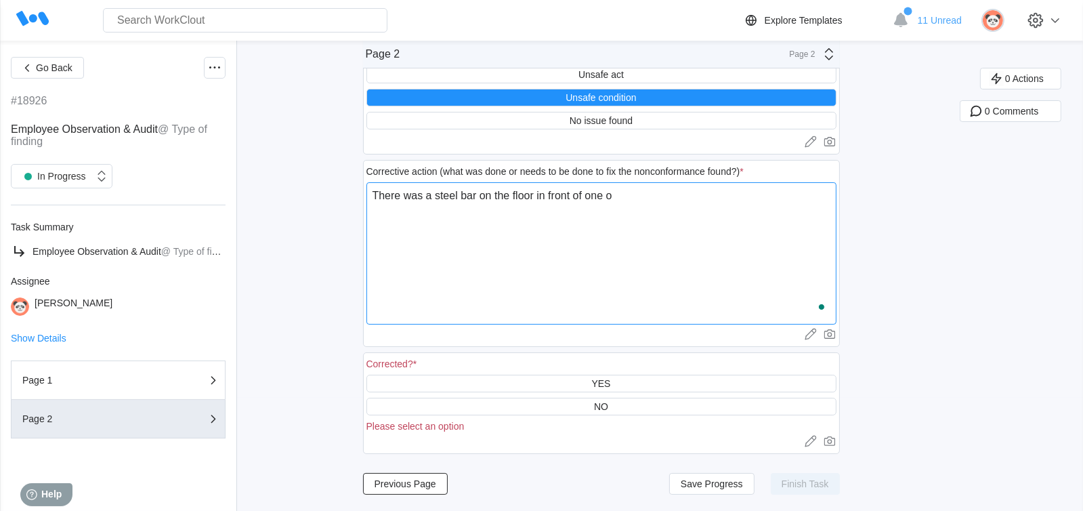
type textarea "x"
type textarea "There was a steel bar on the floor in front of one of"
type textarea "x"
type textarea "There was a steel bar on the floor in front of one of t"
type textarea "x"
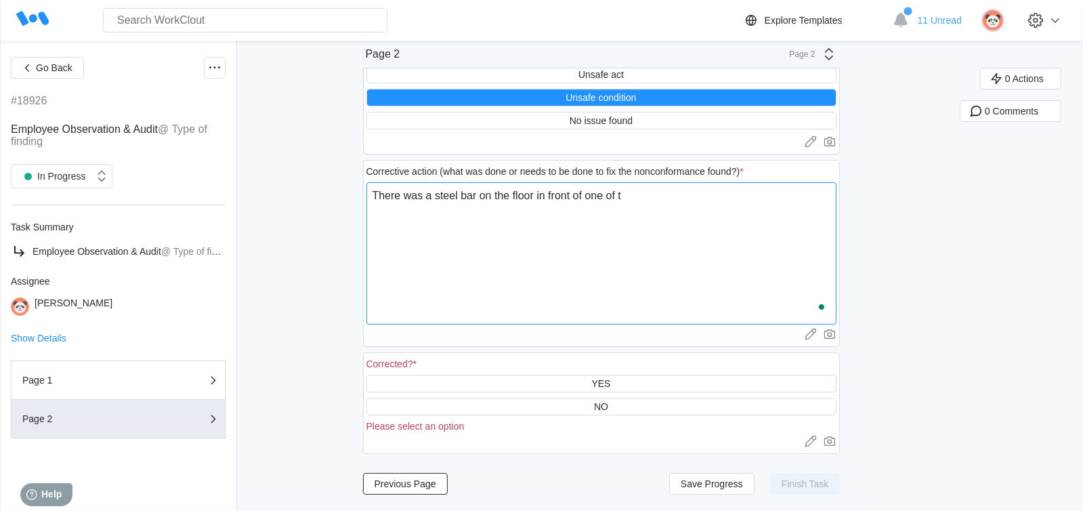
type textarea "There was a steel bar on the floor in front of one of th"
type textarea "x"
type textarea "There was a steel bar on the floor in front of one of the"
type textarea "x"
type textarea "There was a steel bar on the floor in front of one of the"
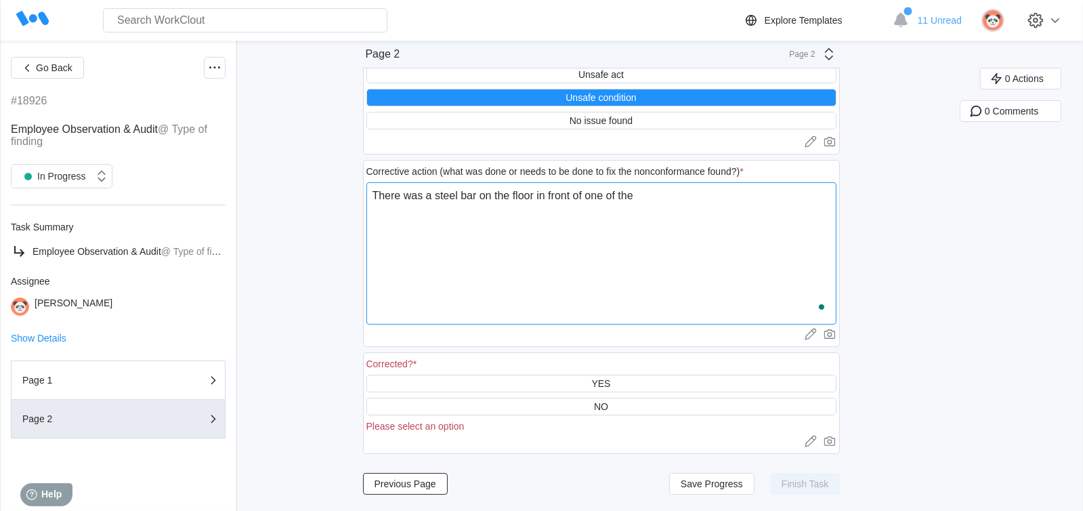
type textarea "x"
type textarea "There was a steel bar on the floor in front of one of the m"
type textarea "x"
type textarea "There was a steel bar on the floor in front of one of the ma"
type textarea "x"
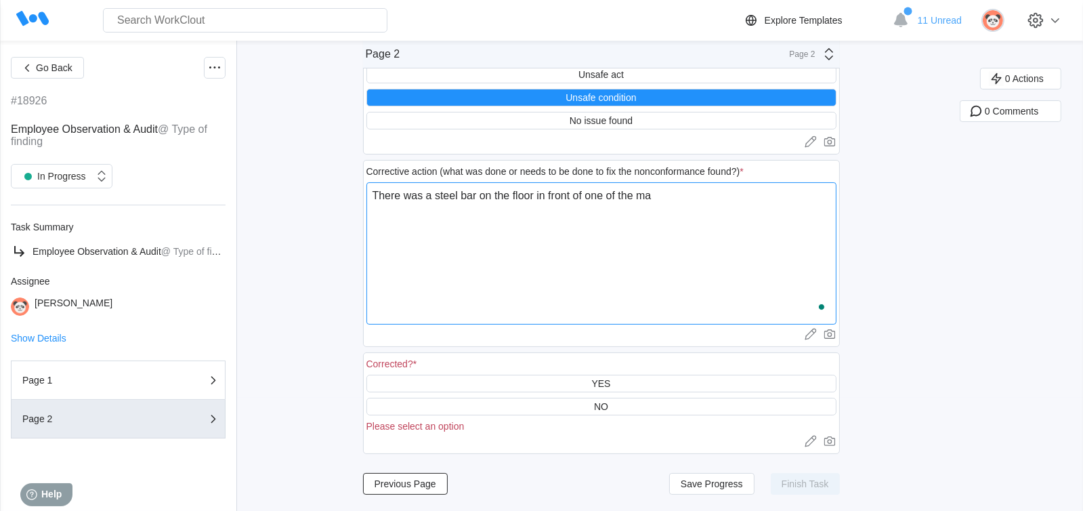
type textarea "There was a steel bar on the floor in front of one of the mac"
type textarea "x"
type textarea "There was a steel bar on the floor in front of one of the mach"
type textarea "x"
type textarea "There was a steel bar on the floor in front of one of the machi"
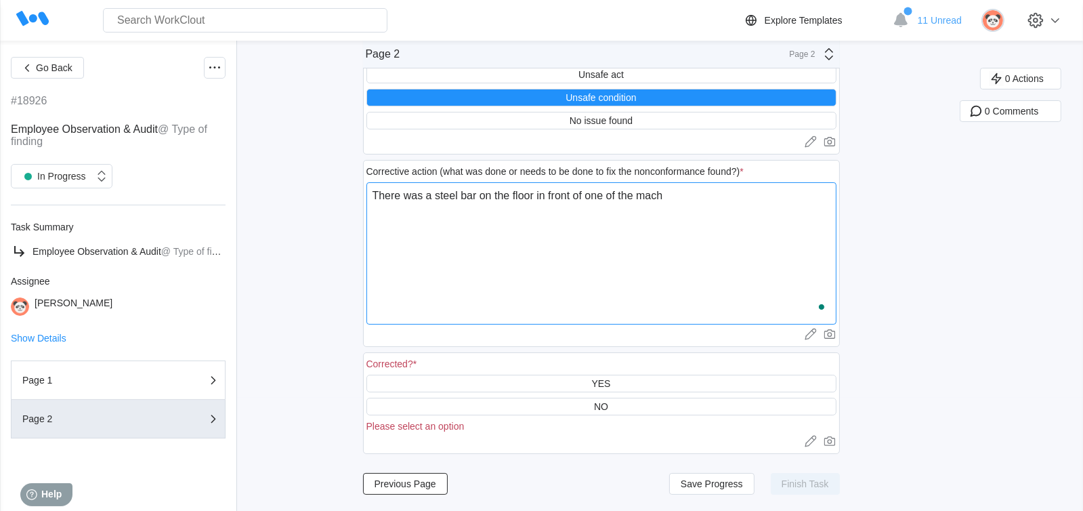
type textarea "x"
type textarea "There was a steel bar on the floor in front of one of the machin"
type textarea "x"
type textarea "There was a steel bar on the floor in front of one of the machine"
type textarea "x"
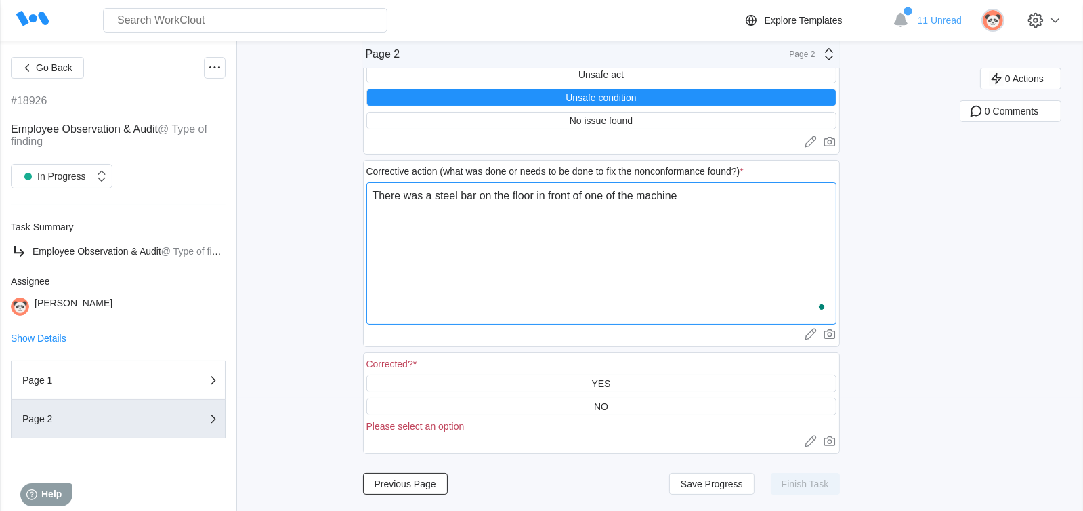
type textarea "There was a steel bar on the floor in front of one of the machines"
type textarea "x"
type textarea "There was a steel bar on the floor in front of one of the machines"
type textarea "x"
type textarea "There was a steel bar on the floor in front of one of the machines p"
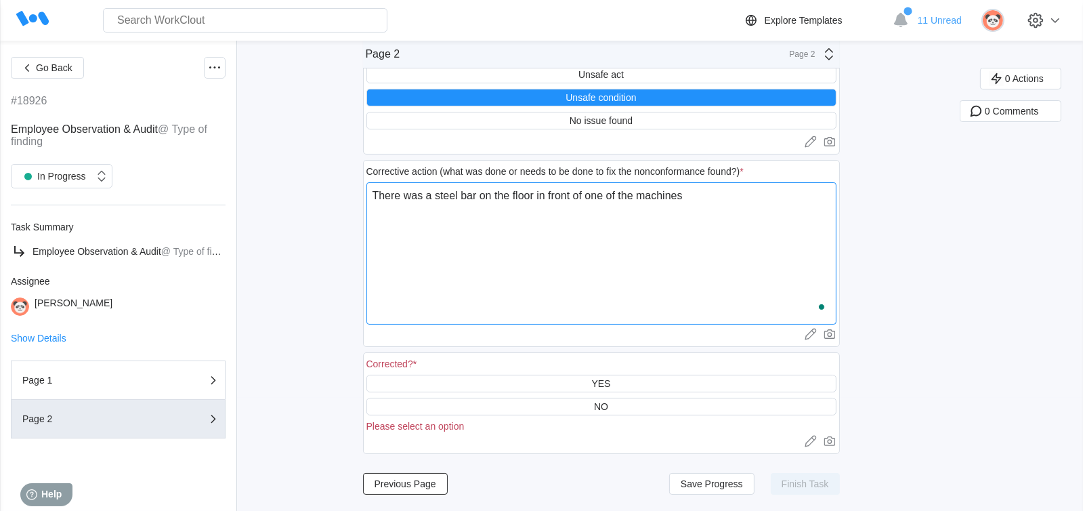
type textarea "x"
type textarea "There was a steel bar on the floor in front of one of the machines po"
type textarea "x"
type textarea "There was a steel bar on the floor in front of one of the machines pos"
type textarea "x"
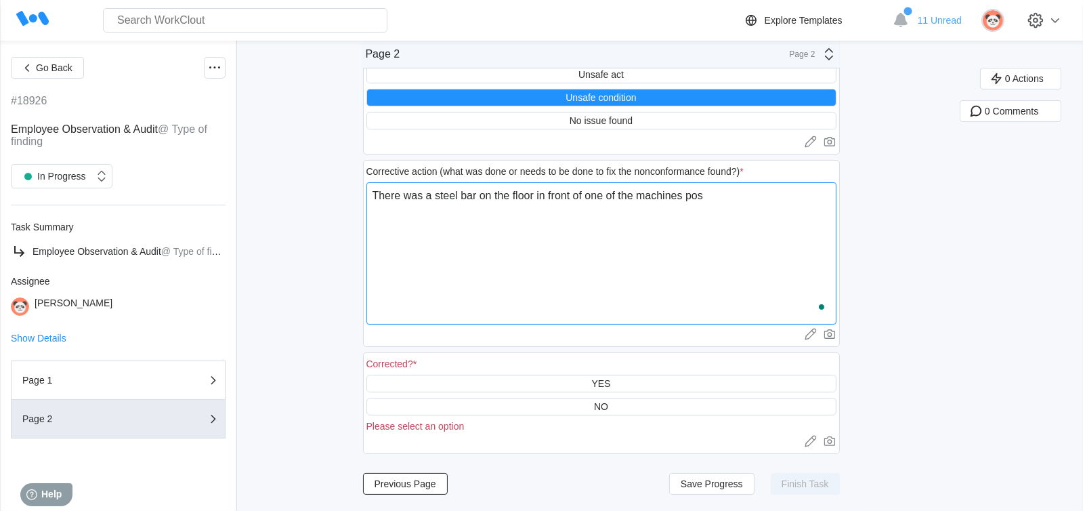
type textarea "There was a steel bar on the floor in front of one of the machines posi"
type textarea "x"
type textarea "There was a steel bar on the floor in front of one of the machines posin"
type textarea "x"
type textarea "There was a steel bar on the floor in front of one of the machines posing"
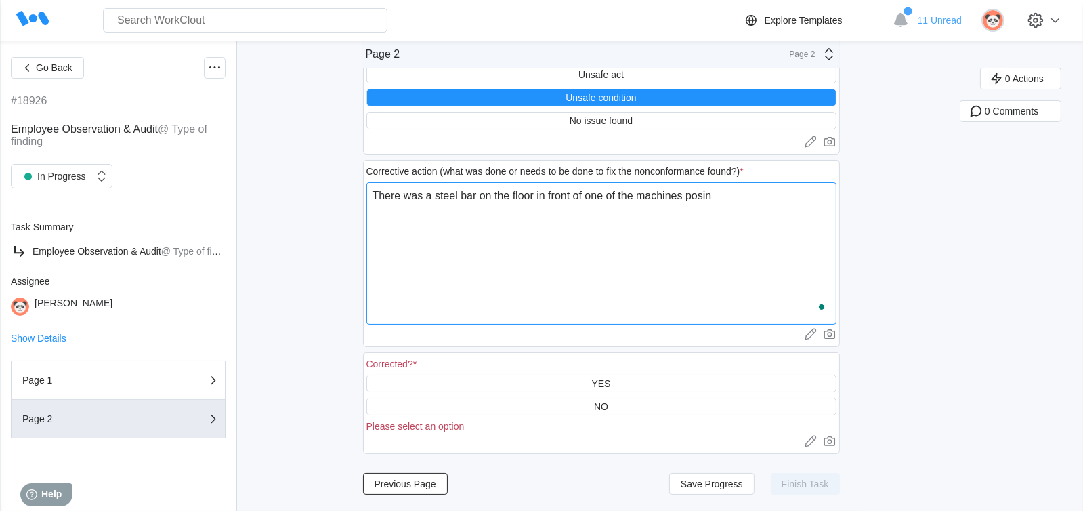
type textarea "x"
type textarea "There was a steel bar on the floor in front of one of the machines posing"
type textarea "x"
type textarea "There was a steel bar on the floor in front of one of the machines posing a"
type textarea "x"
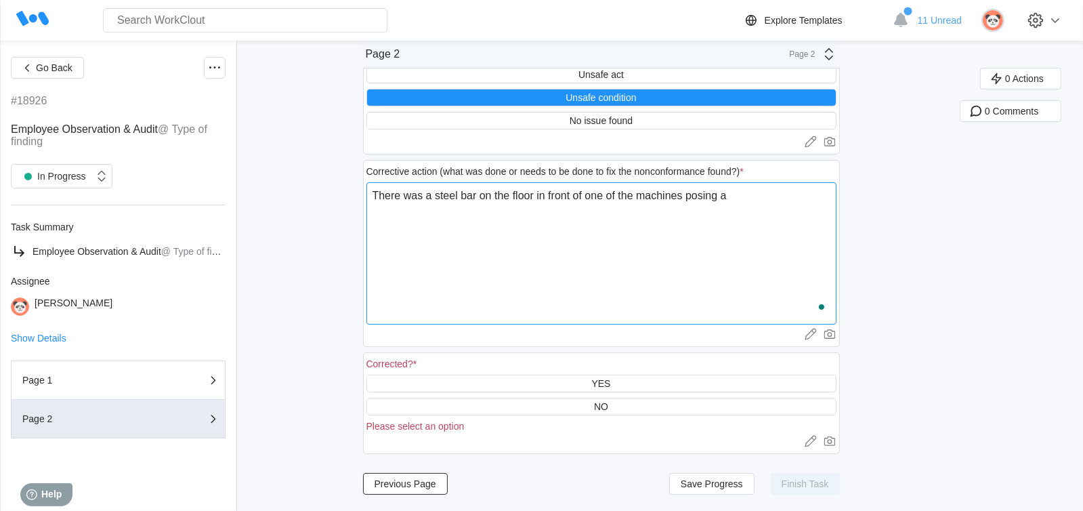
type textarea "There was a steel bar on the floor in front of one of the machines posing a"
type textarea "x"
type textarea "There was a steel bar on the floor in front of one of the machines posing a t"
type textarea "x"
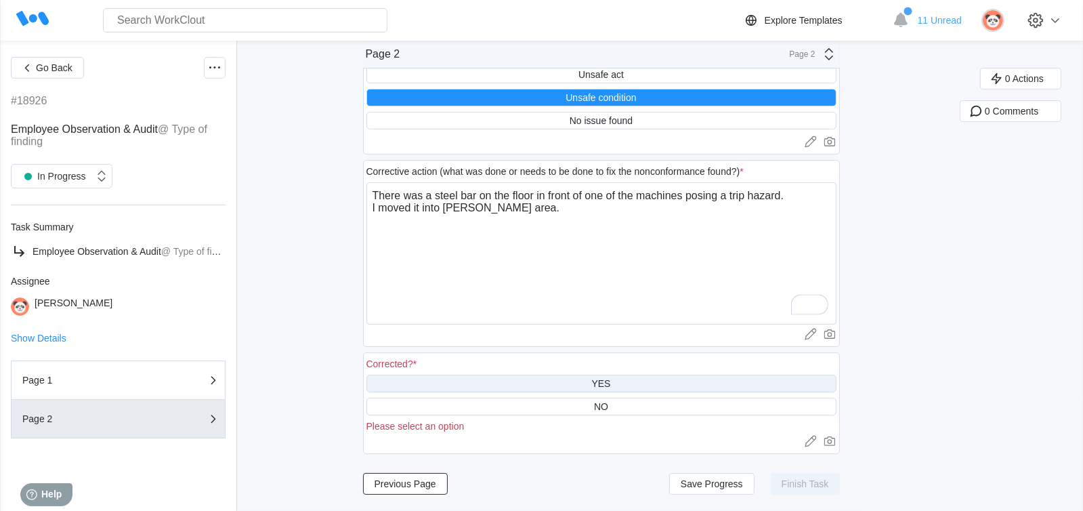
click at [591, 382] on div "YES" at bounding box center [602, 384] width 470 height 18
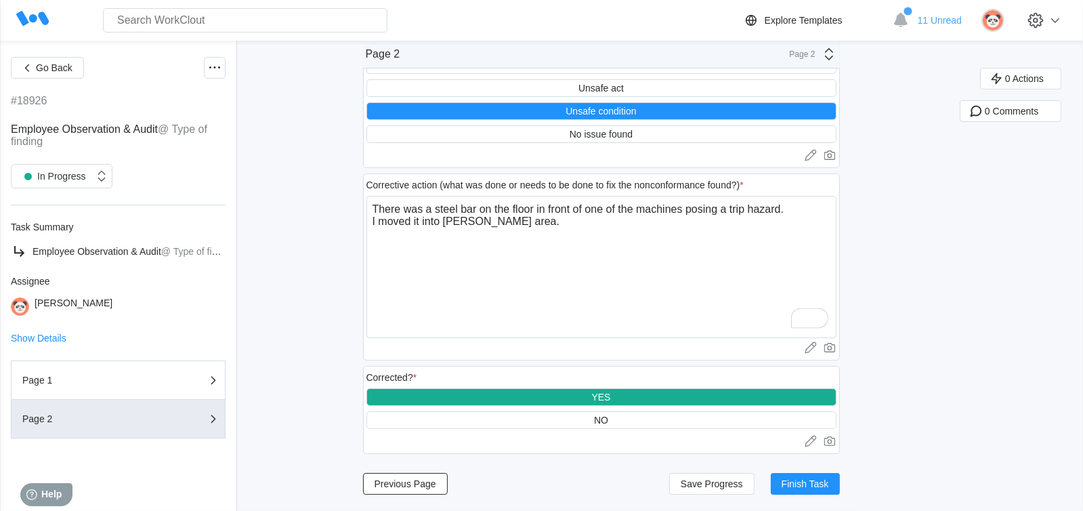
scroll to position [102, 0]
click at [814, 479] on span "Finish Task" at bounding box center [805, 483] width 47 height 9
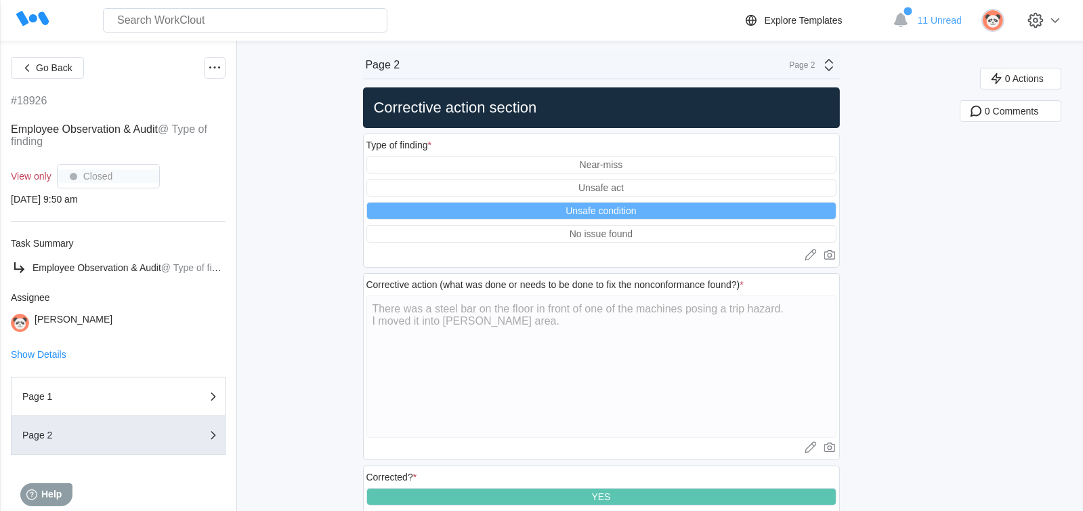
scroll to position [0, 0]
click at [947, 16] on span "11 Unread" at bounding box center [940, 20] width 44 height 11
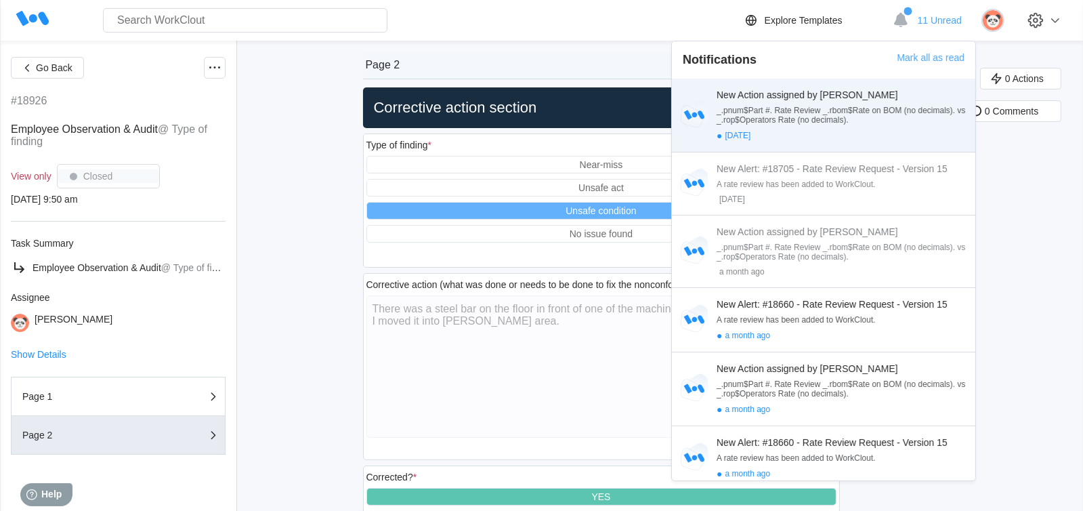
click at [751, 117] on div "_.pnum$Part #. Rate Review _.rbom$Rate on BOM (no decimals). vs _.rop$Operators…" at bounding box center [843, 115] width 253 height 19
